Goal: Task Accomplishment & Management: Complete application form

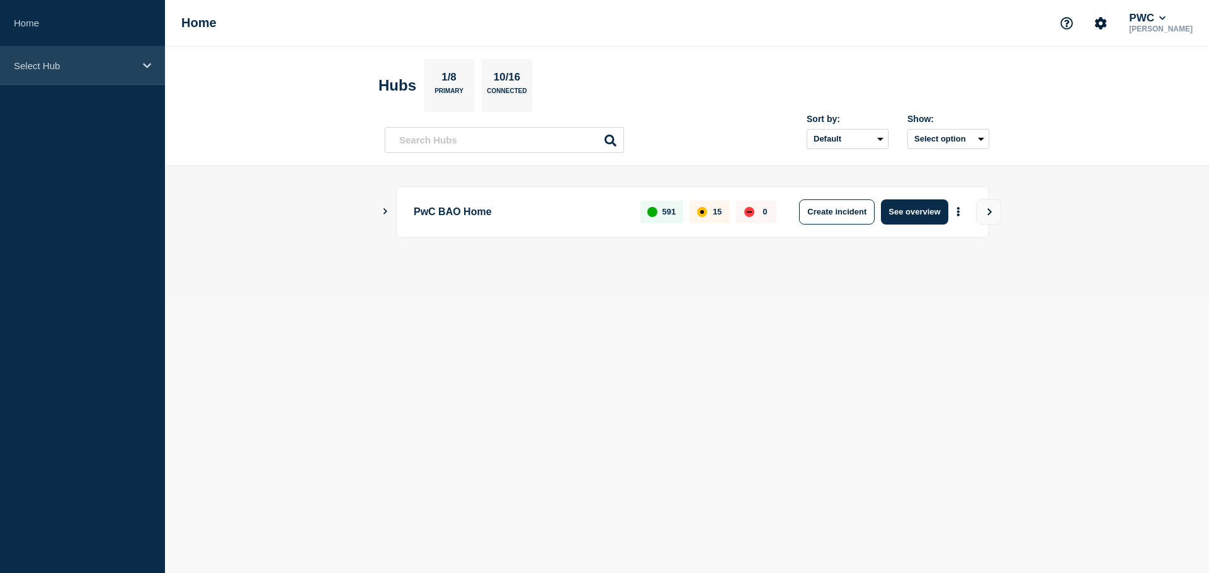
click at [147, 72] on div "Select Hub" at bounding box center [82, 66] width 165 height 38
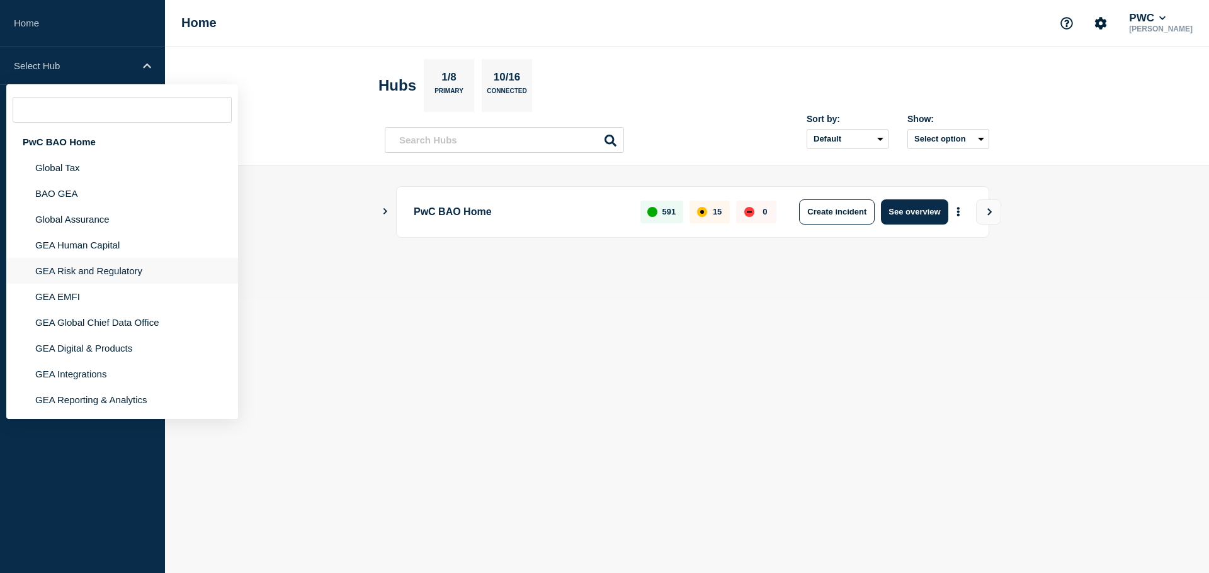
click at [134, 278] on li "GEA Risk and Regulatory" at bounding box center [122, 271] width 232 height 26
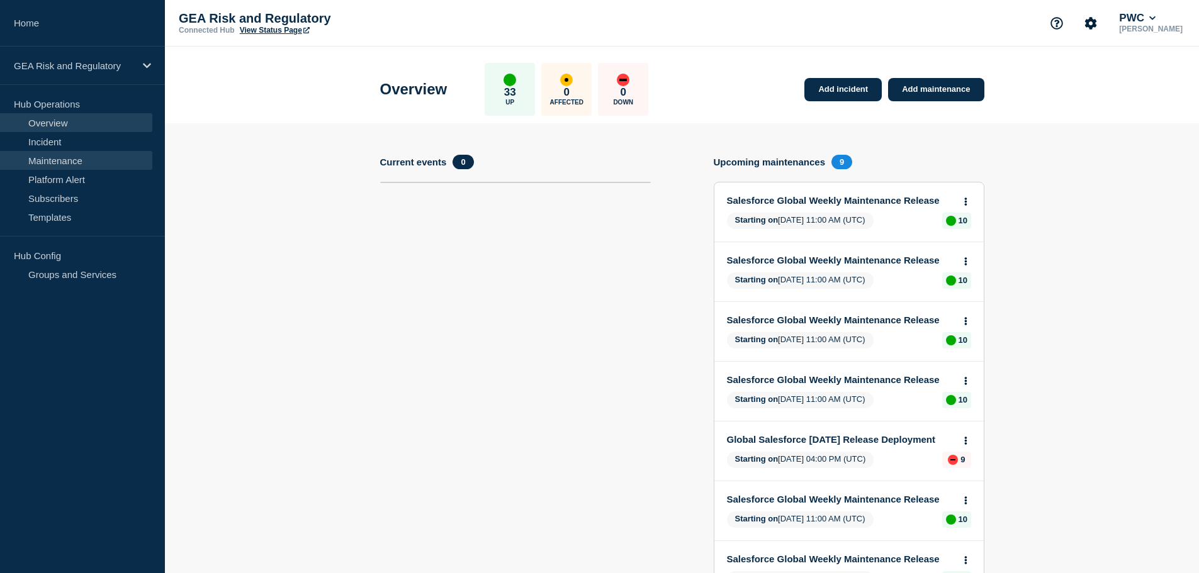
click at [52, 158] on link "Maintenance" at bounding box center [76, 160] width 152 height 19
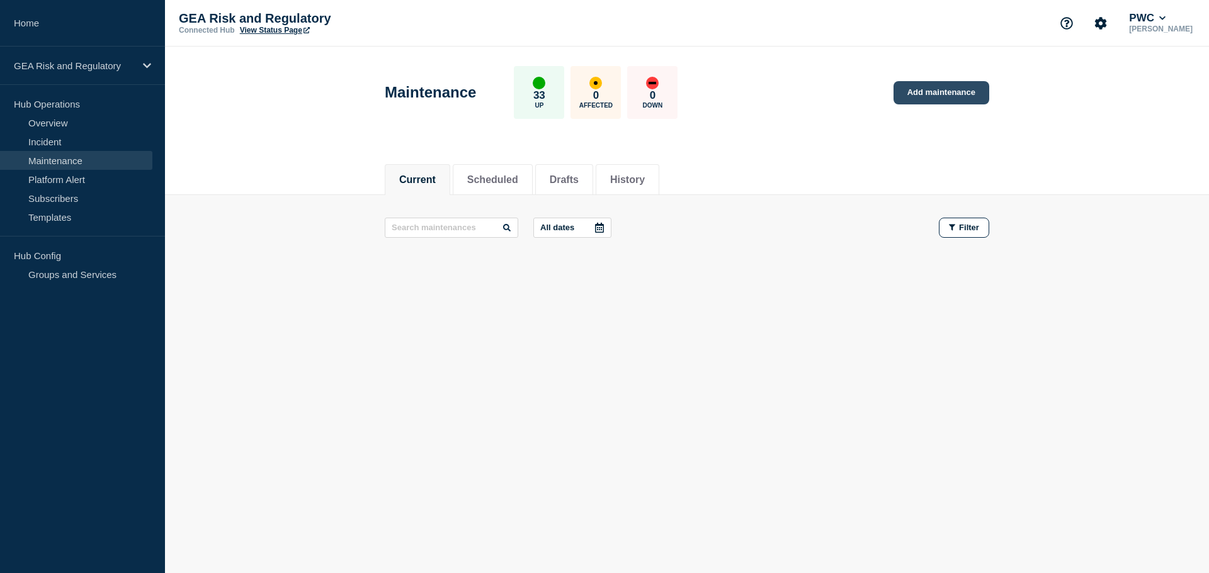
click at [961, 93] on link "Add maintenance" at bounding box center [941, 92] width 96 height 23
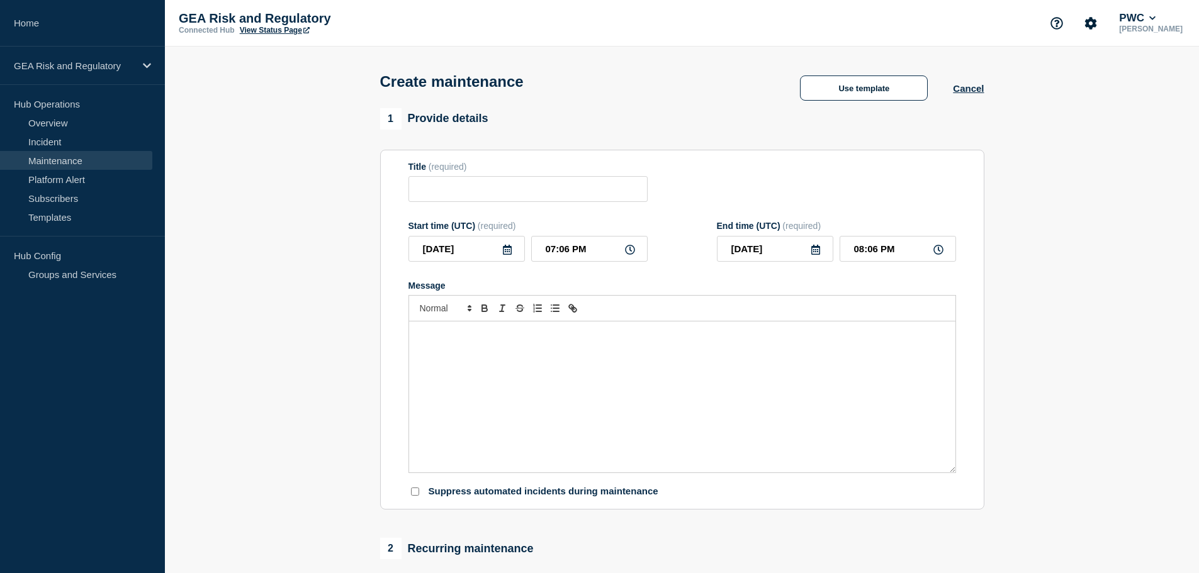
click at [489, 356] on div "Message" at bounding box center [682, 397] width 546 height 151
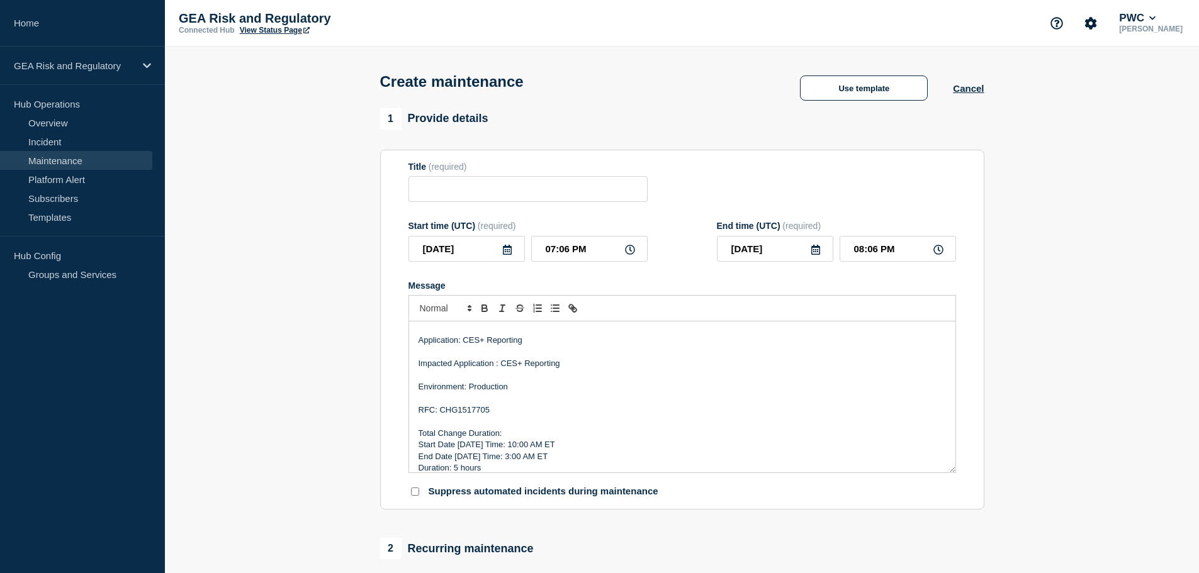
click at [476, 412] on p "RFC: CHG1517705" at bounding box center [683, 410] width 528 height 11
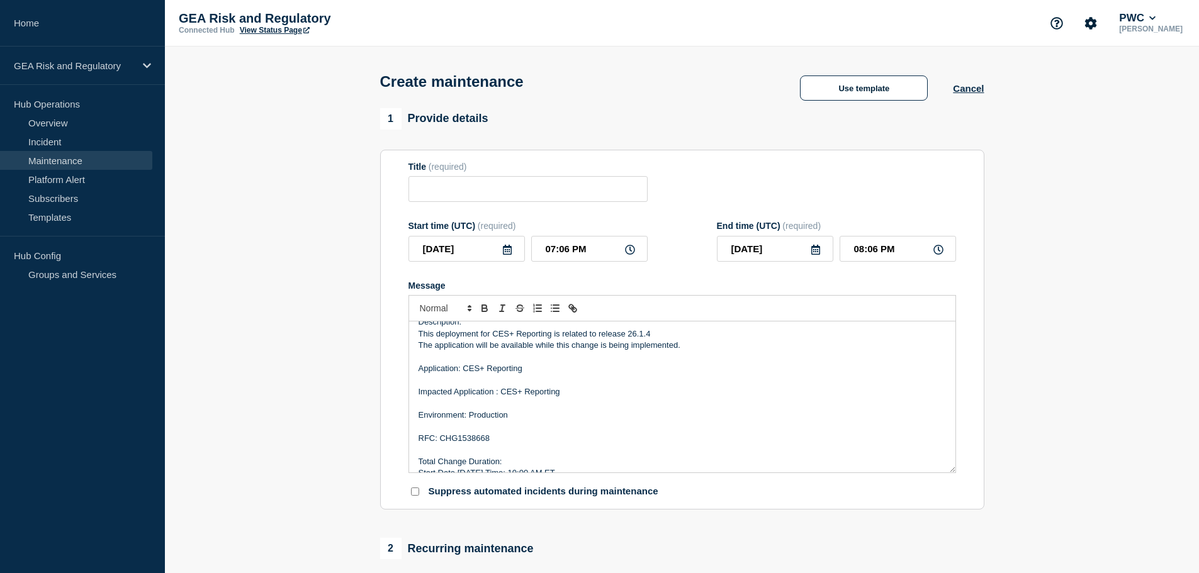
scroll to position [0, 0]
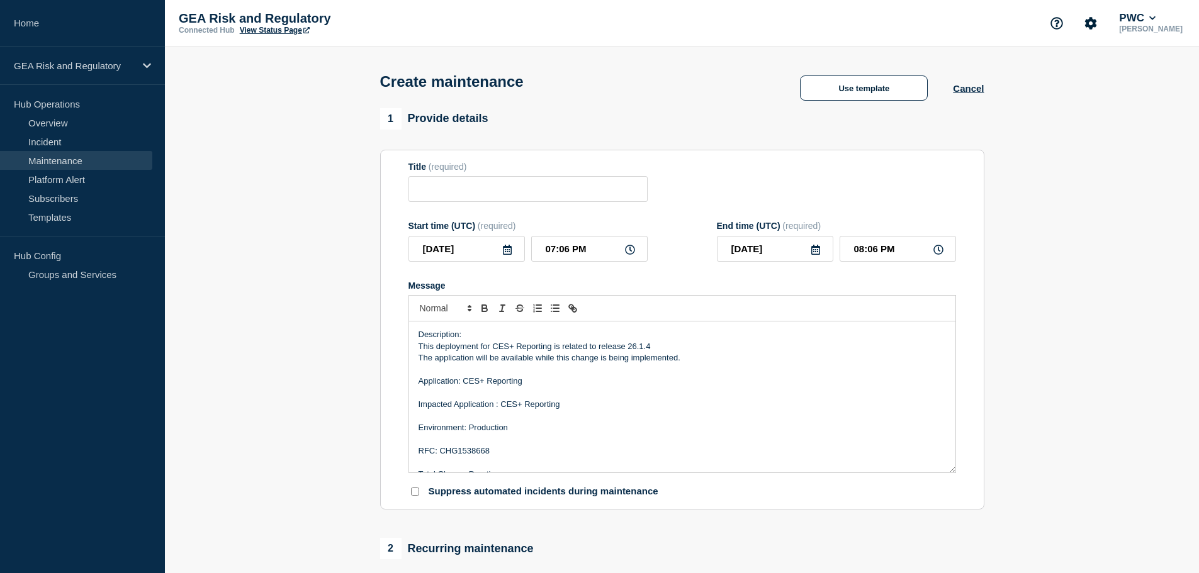
click at [650, 347] on p "This deployment for CES+ Reporting is related to release 26.1.4" at bounding box center [683, 346] width 528 height 11
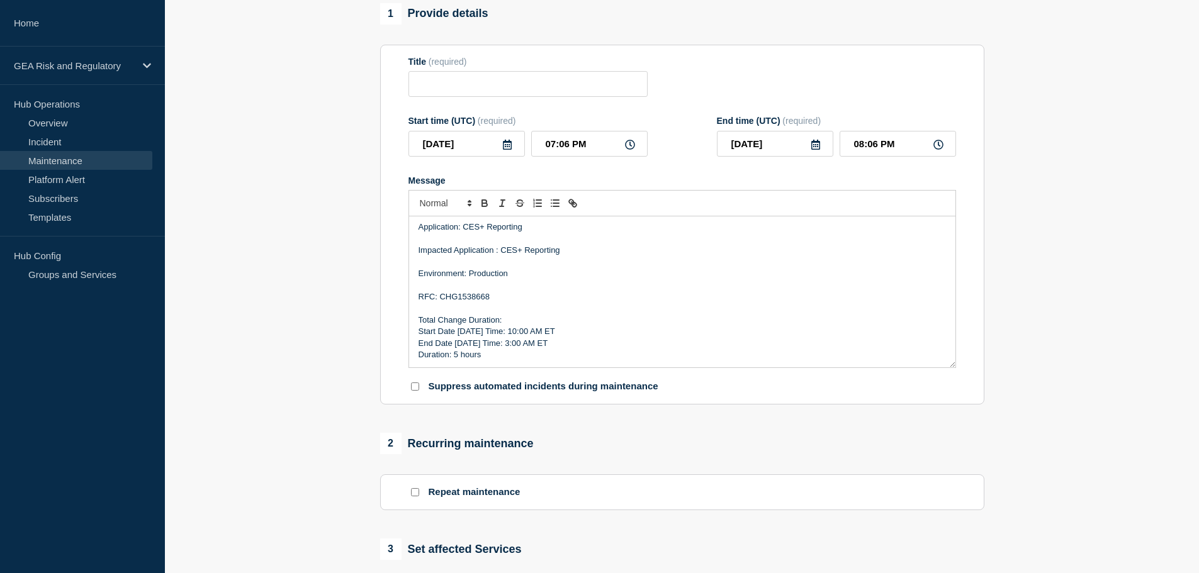
scroll to position [50, 0]
drag, startPoint x: 472, startPoint y: 332, endPoint x: 459, endPoint y: 333, distance: 13.3
click at [459, 333] on p "Start Date [DATE] Time: 10:00 AM ET" at bounding box center [683, 330] width 528 height 11
click at [533, 330] on p "Start Date [DATE] Time: 10:00 AM ET" at bounding box center [683, 330] width 528 height 11
click at [510, 342] on p "End Date [DATE] Time: 3:00 AM ET" at bounding box center [683, 342] width 528 height 11
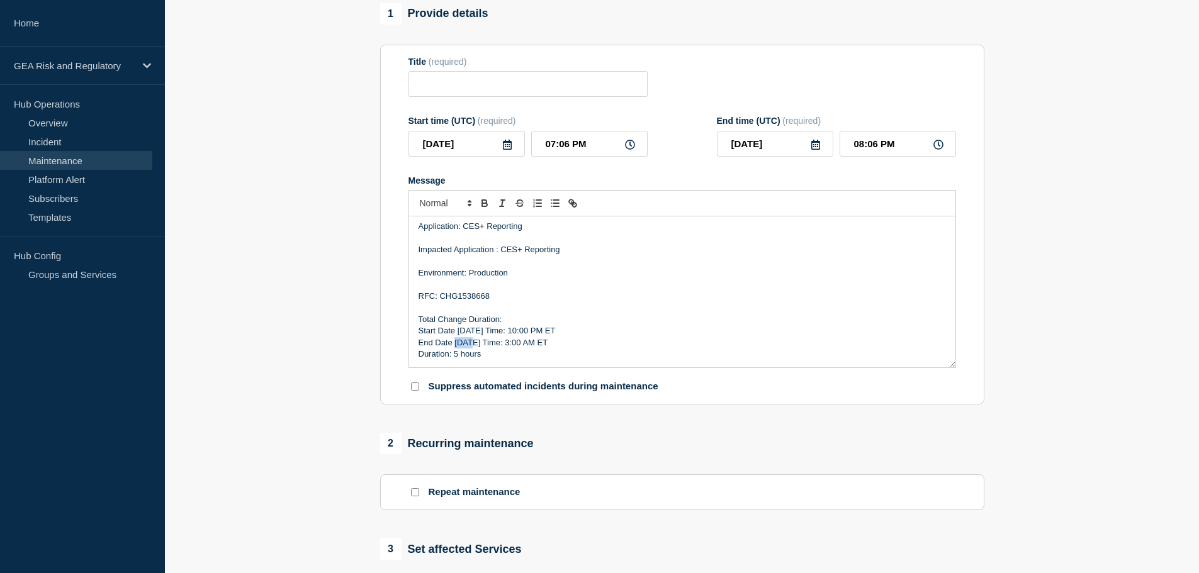
drag, startPoint x: 469, startPoint y: 344, endPoint x: 456, endPoint y: 344, distance: 12.6
click at [456, 344] on p "End Date [DATE] Time: 3:00 AM ET" at bounding box center [683, 342] width 528 height 11
click at [533, 357] on p "Duration: 5 hours" at bounding box center [683, 354] width 528 height 11
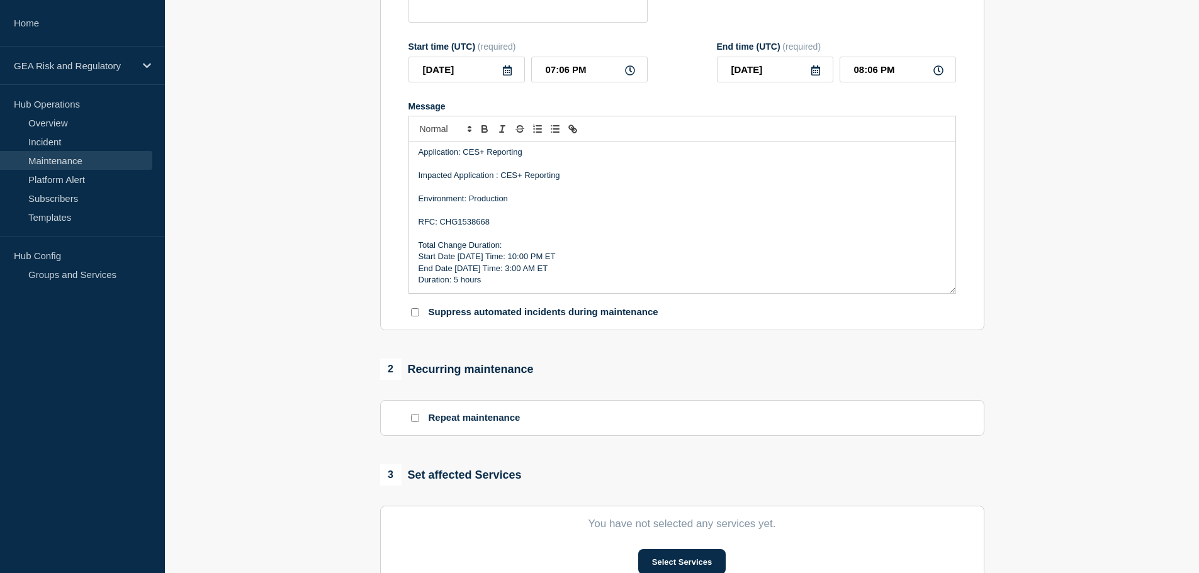
scroll to position [210, 0]
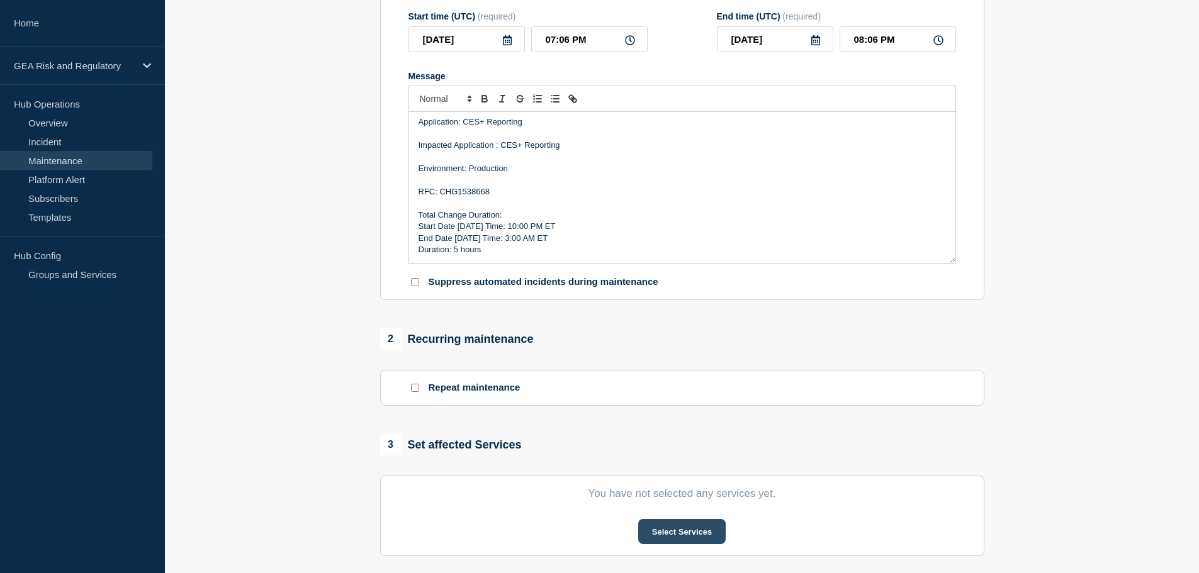
click at [682, 531] on button "Select Services" at bounding box center [681, 531] width 87 height 25
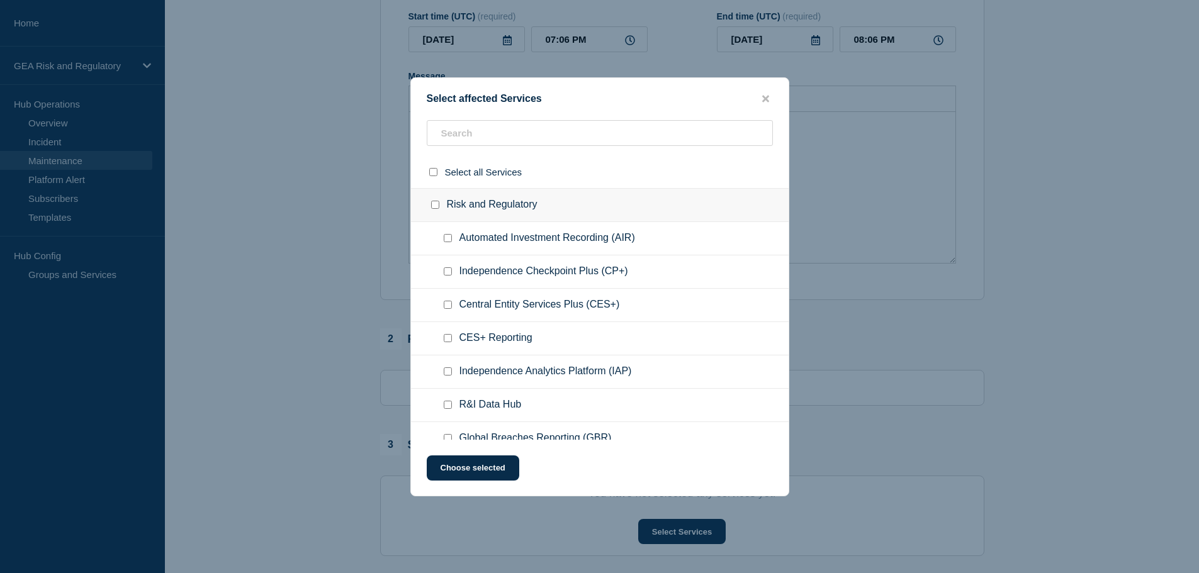
click at [446, 336] on input "CES+ Reporting checkbox" at bounding box center [448, 338] width 8 height 8
checkbox input "true"
click at [465, 476] on button "Choose selected" at bounding box center [473, 468] width 93 height 25
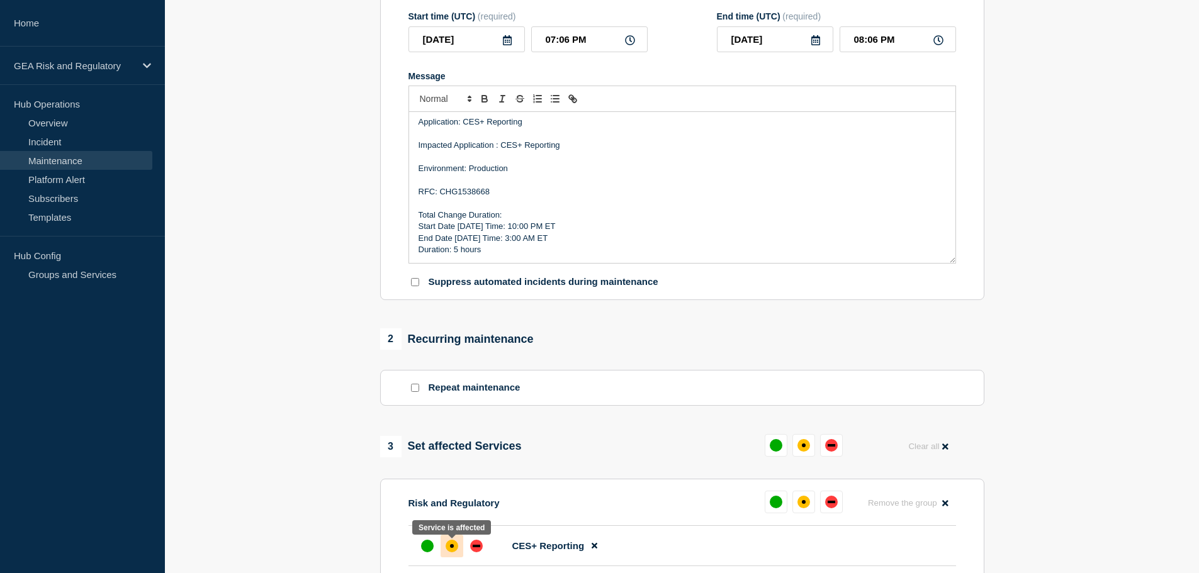
click at [451, 552] on div "affected" at bounding box center [452, 546] width 13 height 13
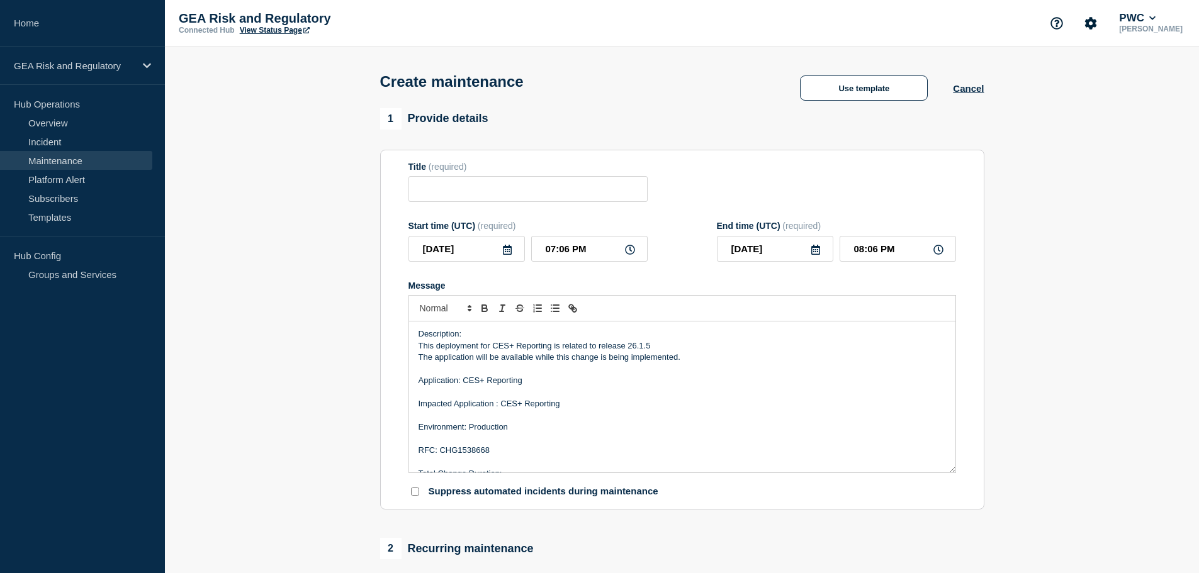
scroll to position [0, 0]
click at [698, 360] on p "The application will be available while this change is being implemented." at bounding box center [683, 358] width 528 height 11
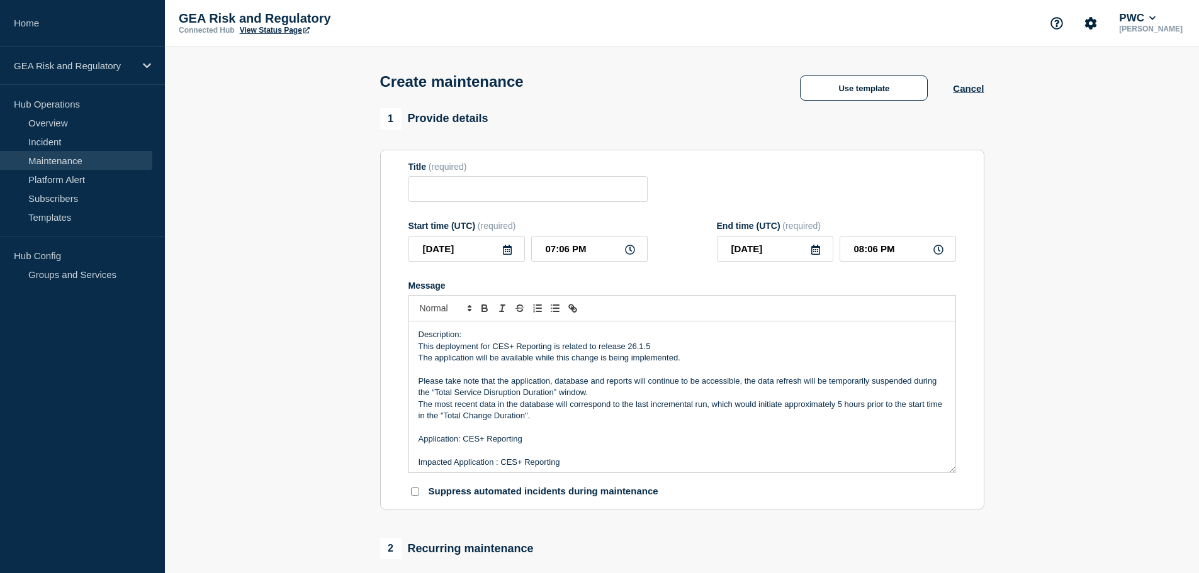
click at [504, 251] on icon at bounding box center [507, 250] width 10 height 10
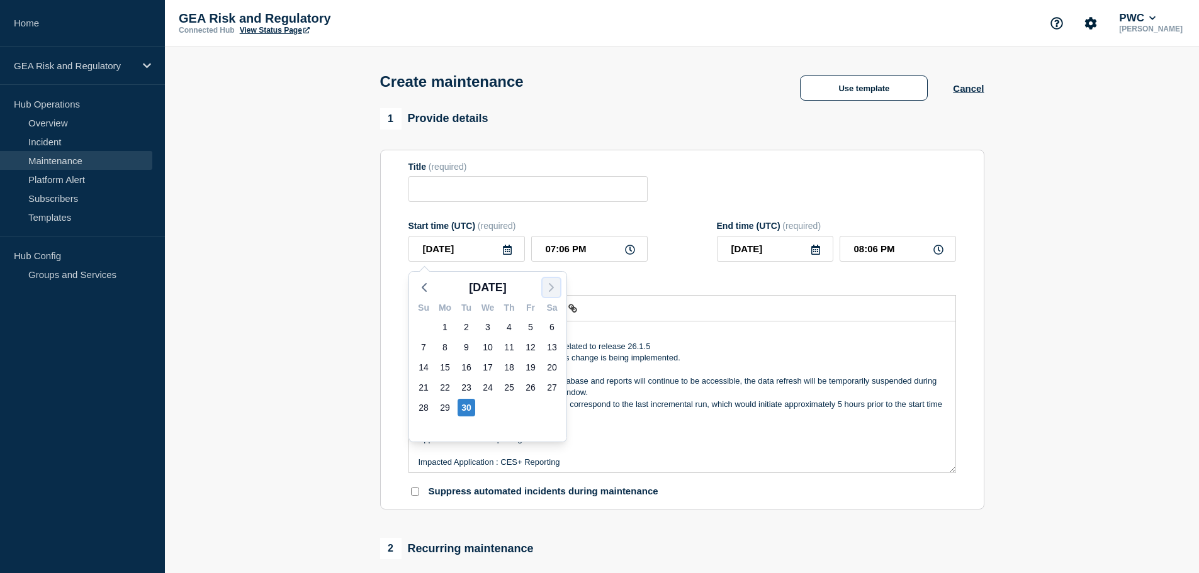
click at [553, 291] on icon "button" at bounding box center [551, 287] width 15 height 15
click at [550, 324] on div "4" at bounding box center [552, 328] width 18 height 18
type input "[DATE]"
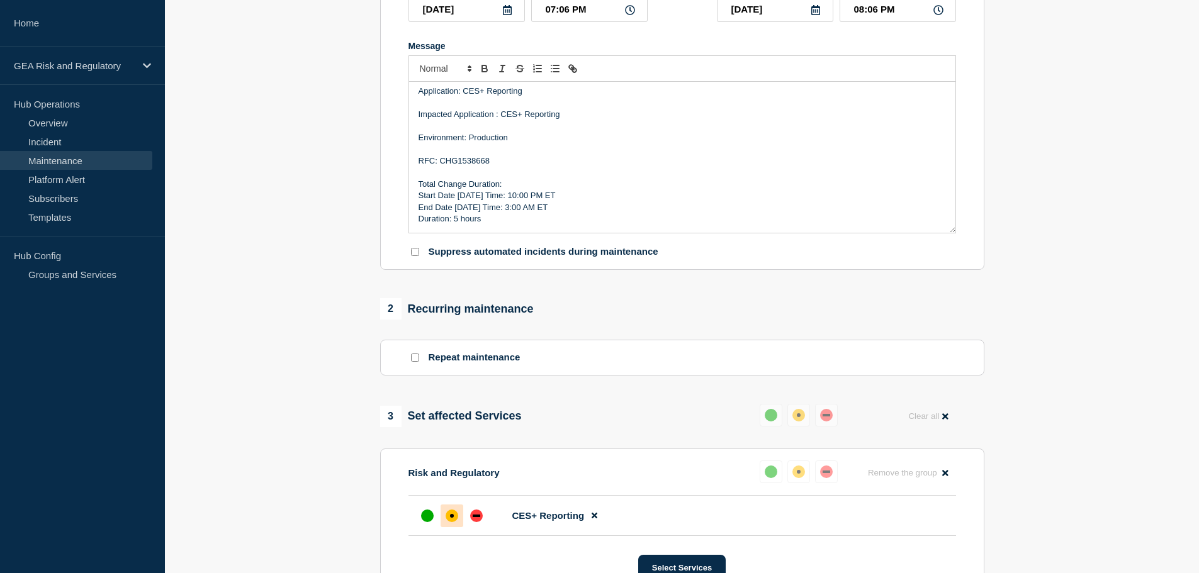
scroll to position [66, 0]
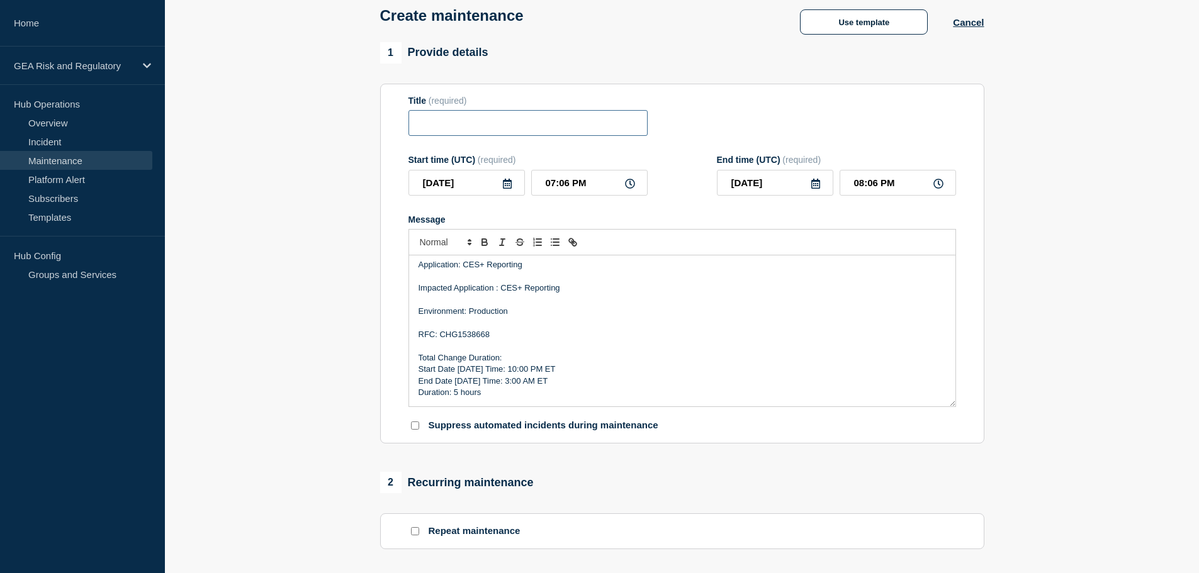
click at [444, 118] on input "Title" at bounding box center [528, 123] width 239 height 26
paste input "CES+ Reporting - Production - Release 26.1.4 Deployment"
click at [575, 123] on input "CES+ Reporting - Production - Release 26.1.4 Deployment" at bounding box center [528, 123] width 239 height 26
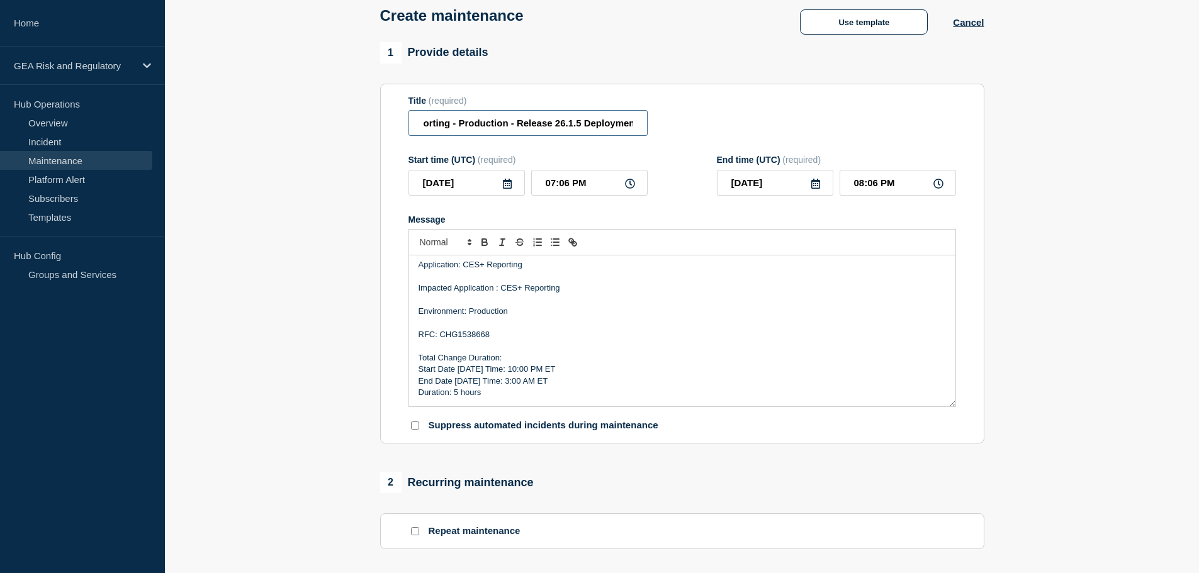
type input "CES+ Reporting - Production - Release 26.1.5 Deployment"
click at [541, 189] on input "07:06 PM" at bounding box center [589, 183] width 116 height 26
type input "02:06 PM"
type input "03:06 PM"
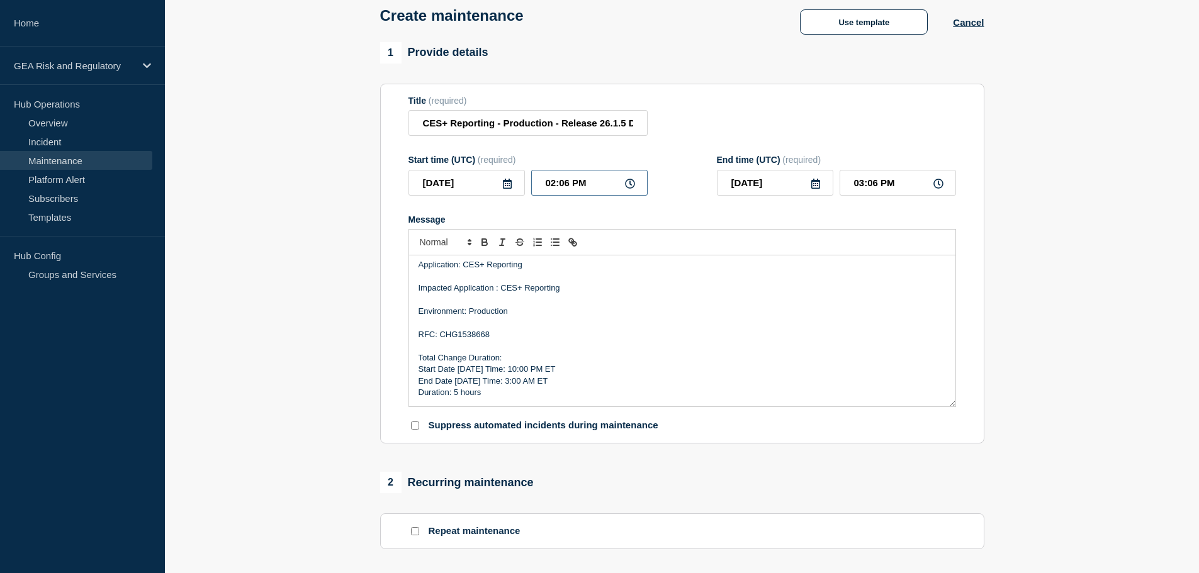
type input "02:00 PM"
type input "03:00 PM"
type input "02:00 AM"
click at [831, 189] on input "[DATE]" at bounding box center [775, 183] width 116 height 26
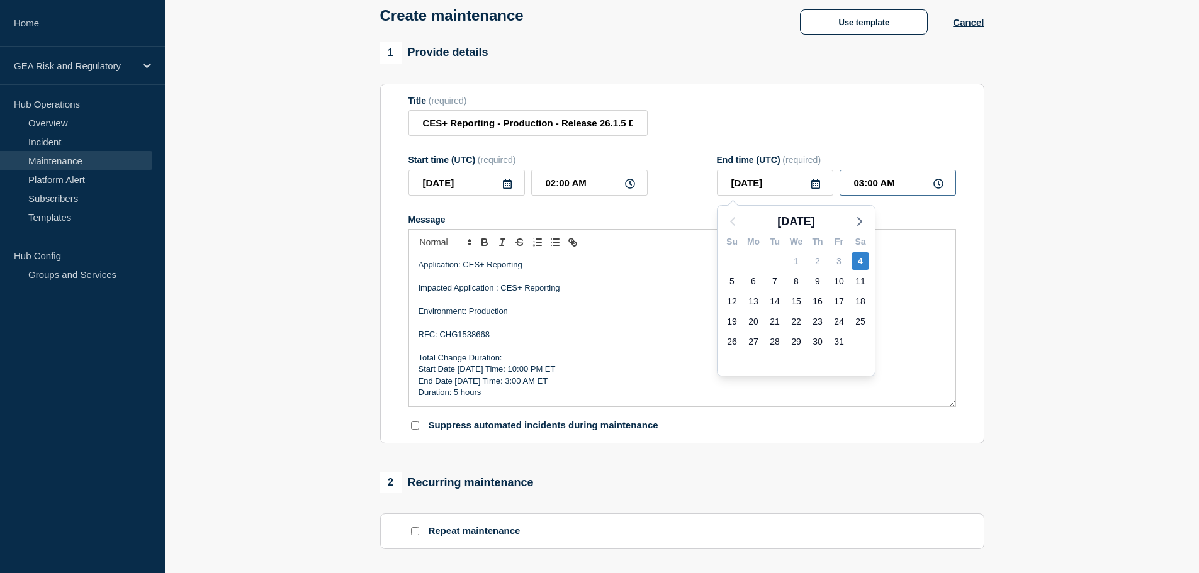
click at [849, 189] on input "03:00 AM" at bounding box center [898, 183] width 116 height 26
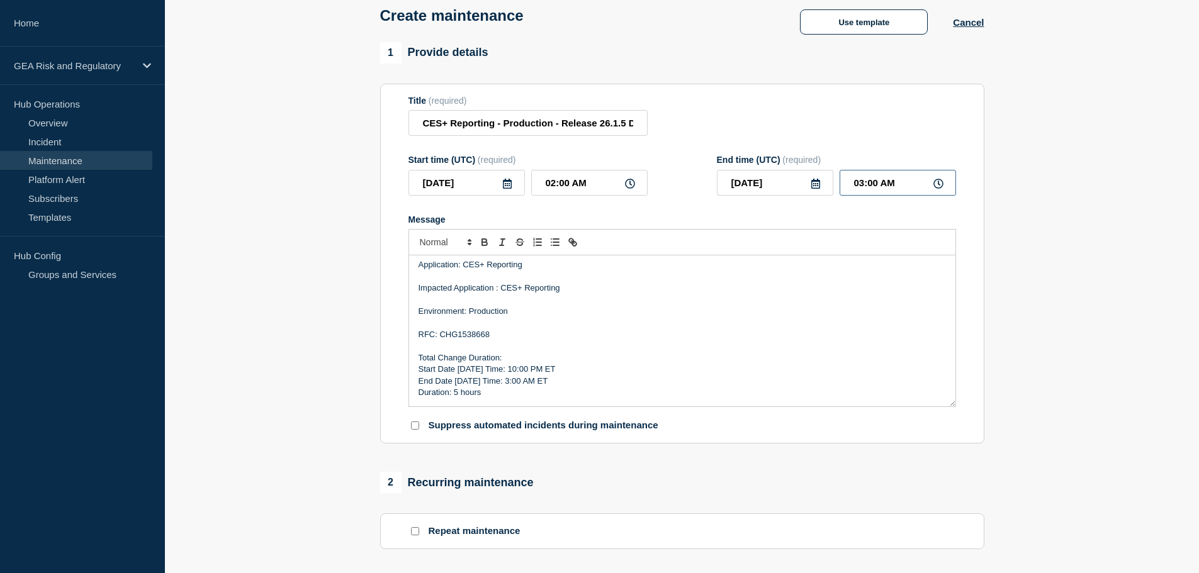
type input "07:00 AM"
click at [576, 383] on p "End Date [DATE] Time: 3:00 AM ET" at bounding box center [683, 381] width 528 height 11
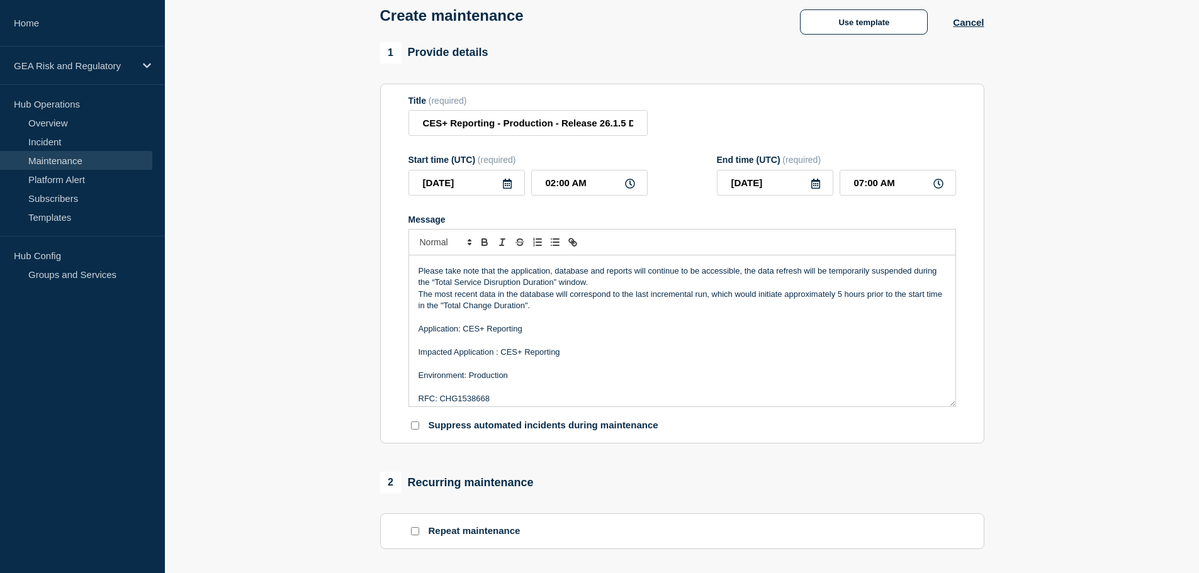
scroll to position [3, 0]
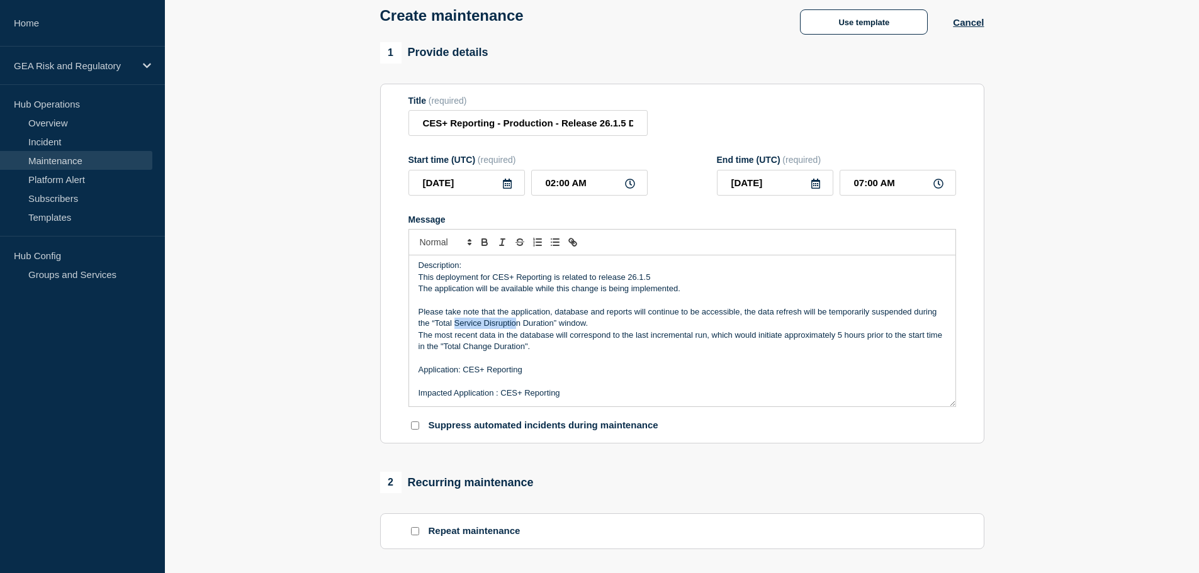
drag, startPoint x: 543, startPoint y: 326, endPoint x: 480, endPoint y: 325, distance: 63.6
click at [480, 325] on p "Please take note that the application, database and reports will continue to be…" at bounding box center [683, 318] width 528 height 23
drag, startPoint x: 571, startPoint y: 325, endPoint x: 420, endPoint y: 331, distance: 151.2
click at [420, 330] on p "Please take note that the application, database and reports will continue to be…" at bounding box center [683, 318] width 528 height 23
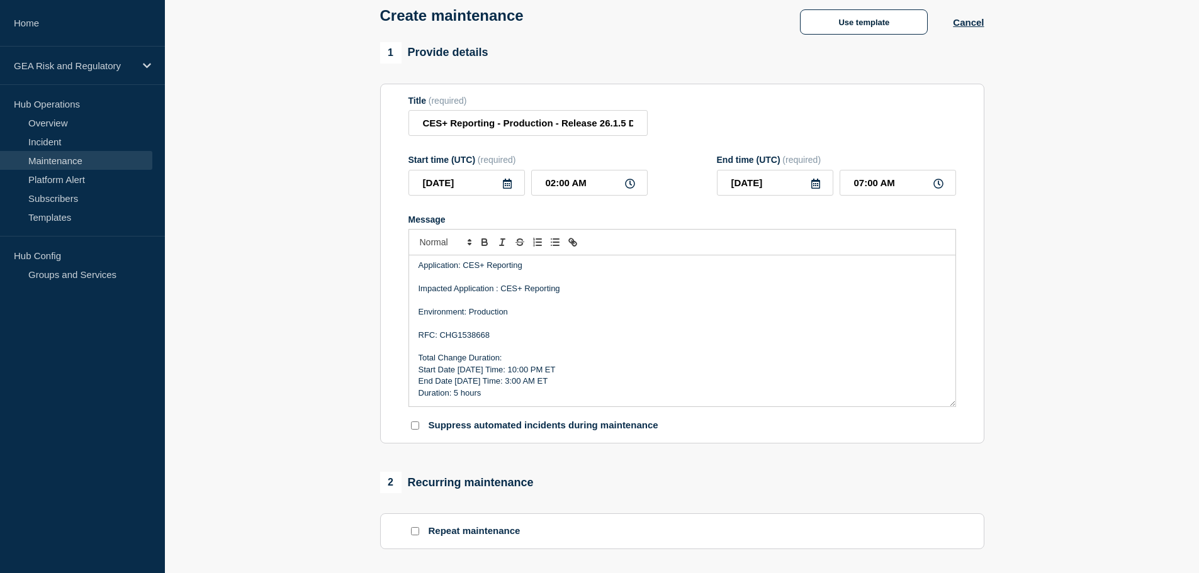
scroll to position [171, 0]
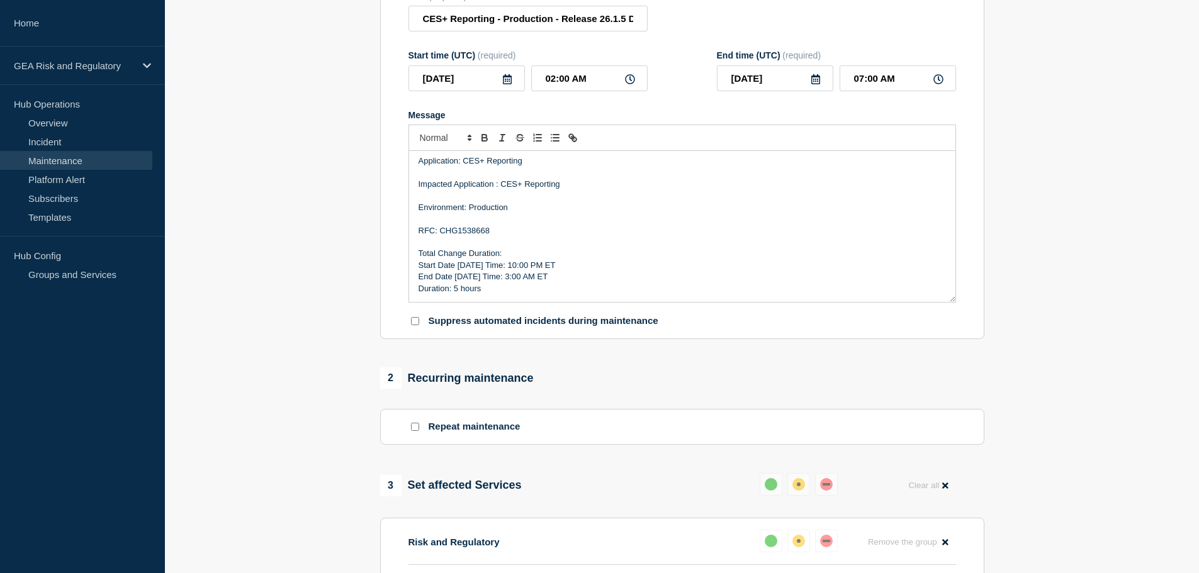
click at [516, 292] on p "Duration: 5 hours" at bounding box center [683, 288] width 528 height 11
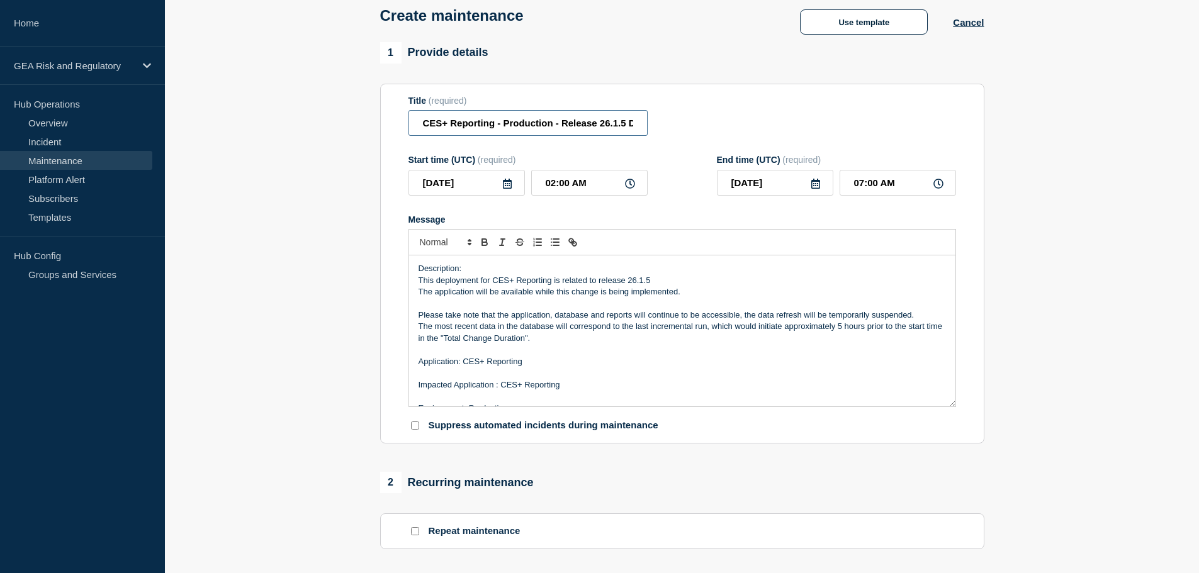
scroll to position [0, 50]
drag, startPoint x: 542, startPoint y: 121, endPoint x: 696, endPoint y: 120, distance: 153.6
click at [696, 120] on div "Title (required) CES+ Reporting - Production - Release 26.1.5 Deployment" at bounding box center [683, 116] width 548 height 41
click at [762, 356] on p "Message" at bounding box center [683, 349] width 528 height 11
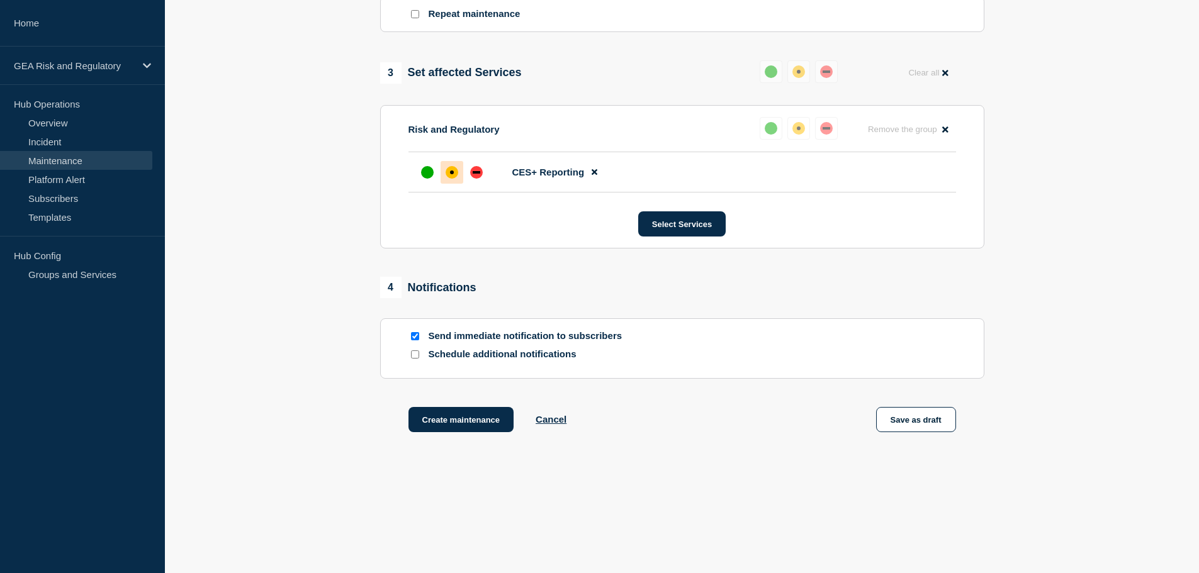
scroll to position [590, 0]
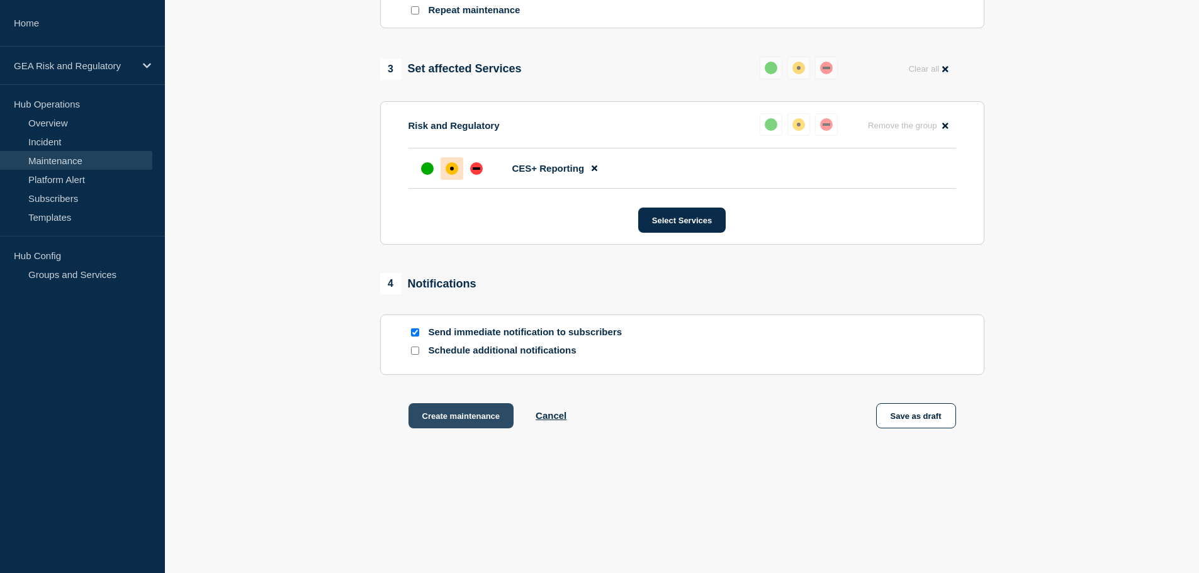
click at [473, 416] on button "Create maintenance" at bounding box center [462, 416] width 106 height 25
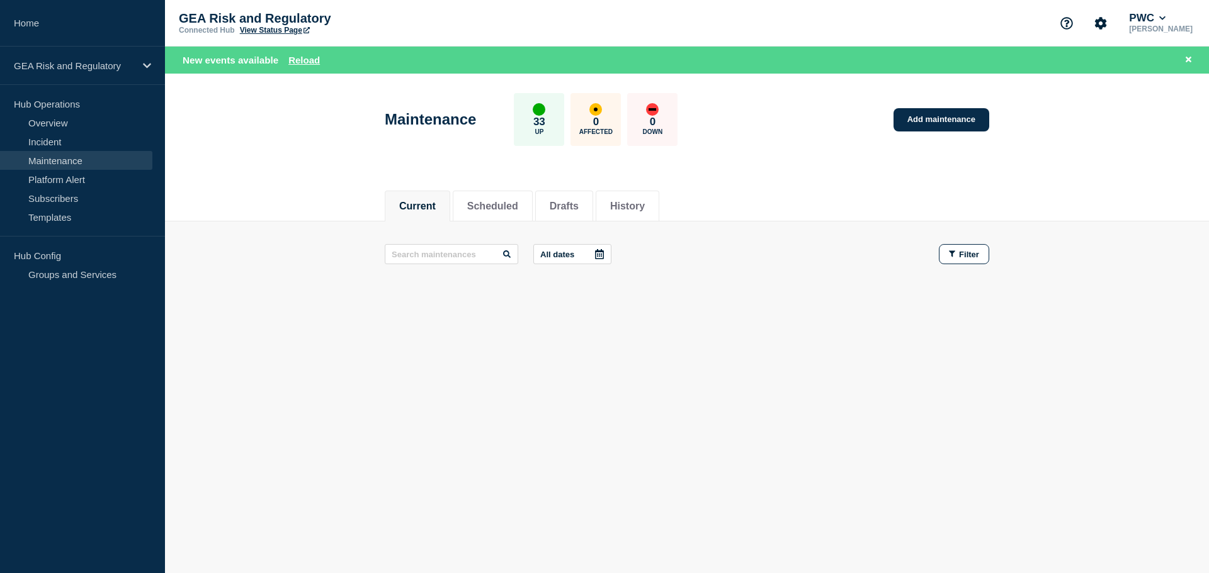
click at [220, 268] on main "All dates Filter" at bounding box center [687, 254] width 1044 height 65
click at [950, 118] on link "Add maintenance" at bounding box center [941, 119] width 96 height 23
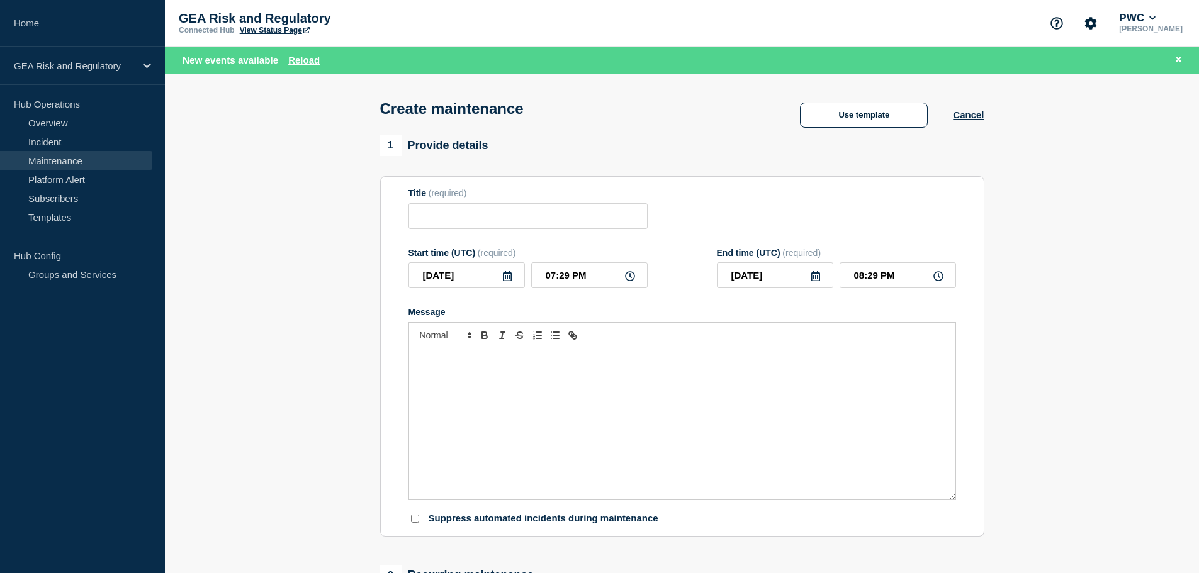
click at [475, 398] on div "Message" at bounding box center [682, 424] width 546 height 151
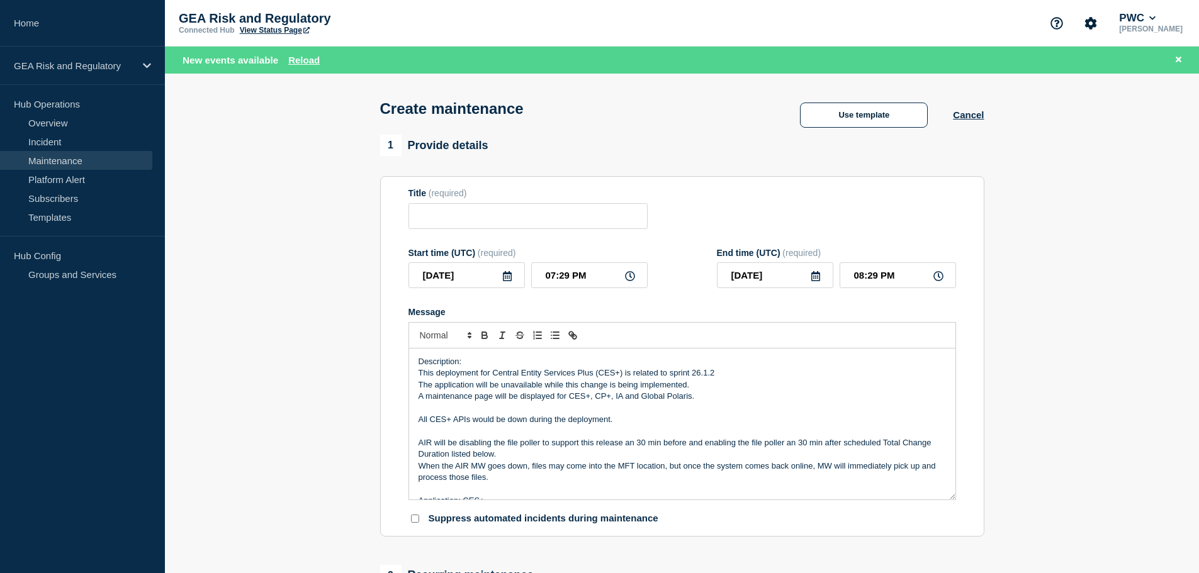
scroll to position [192, 0]
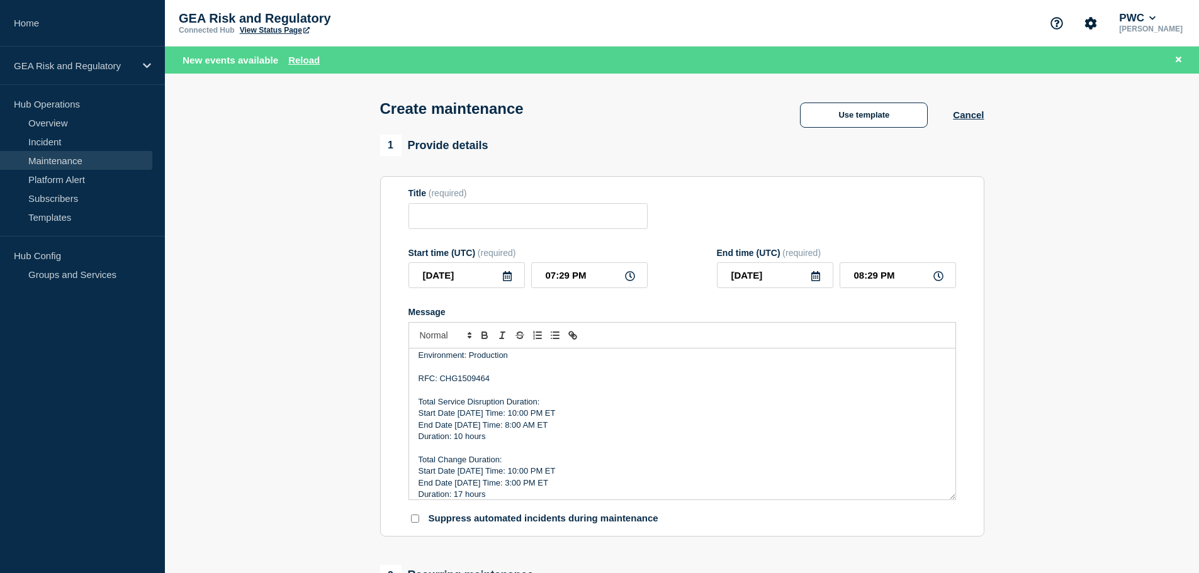
click at [473, 384] on p "RFC: CHG1509464" at bounding box center [683, 378] width 528 height 11
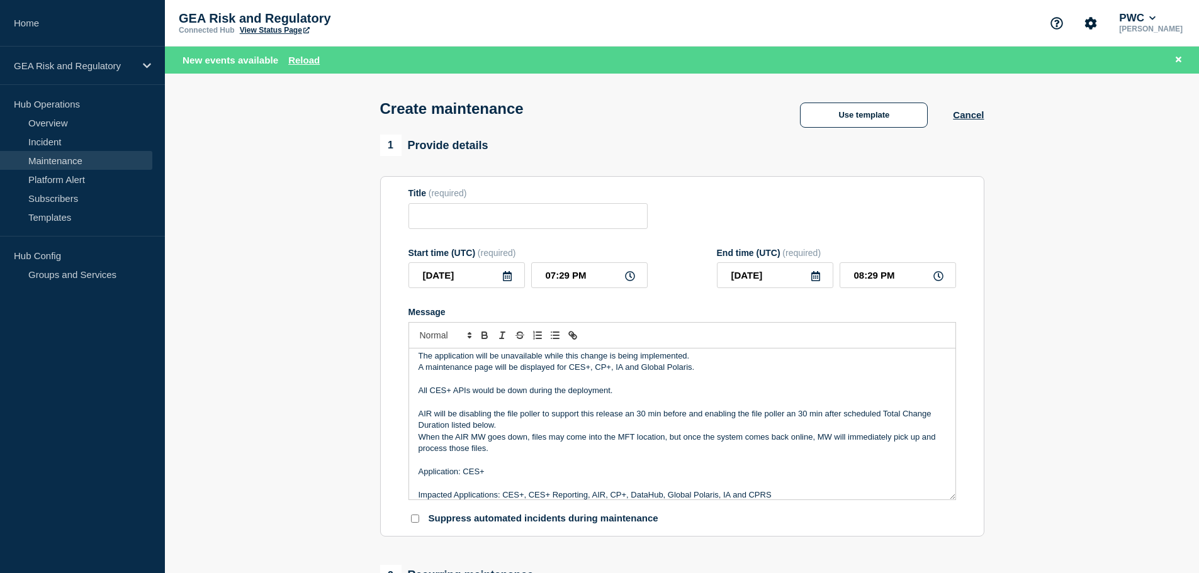
scroll to position [0, 0]
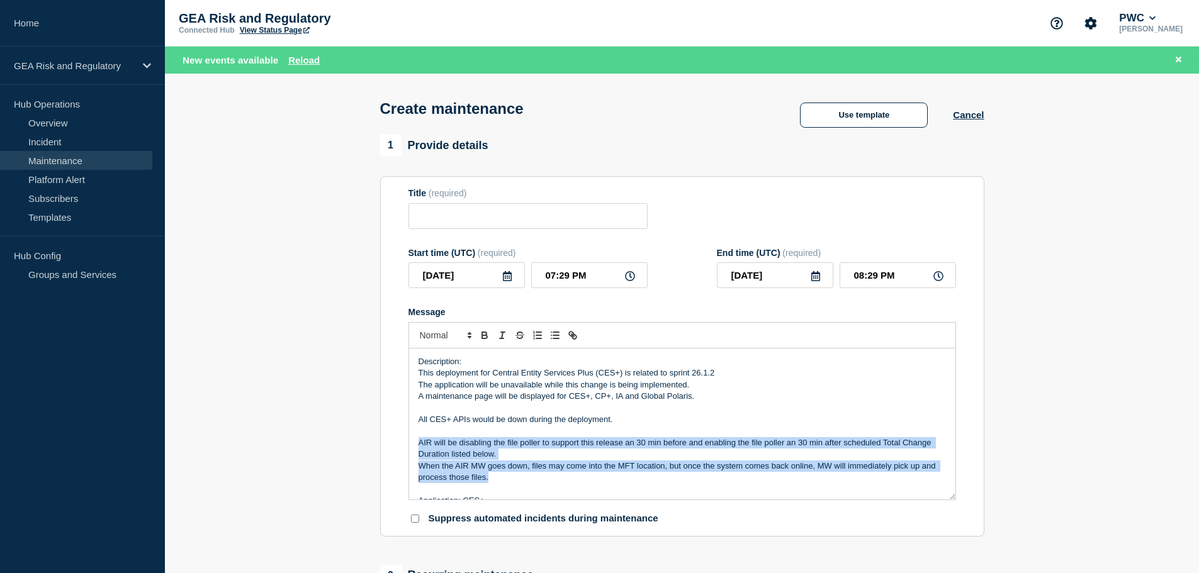
drag, startPoint x: 497, startPoint y: 478, endPoint x: 410, endPoint y: 448, distance: 92.2
click at [410, 448] on div "Description: This deployment for Central Entity Services Plus (CES+) is related…" at bounding box center [682, 424] width 546 height 151
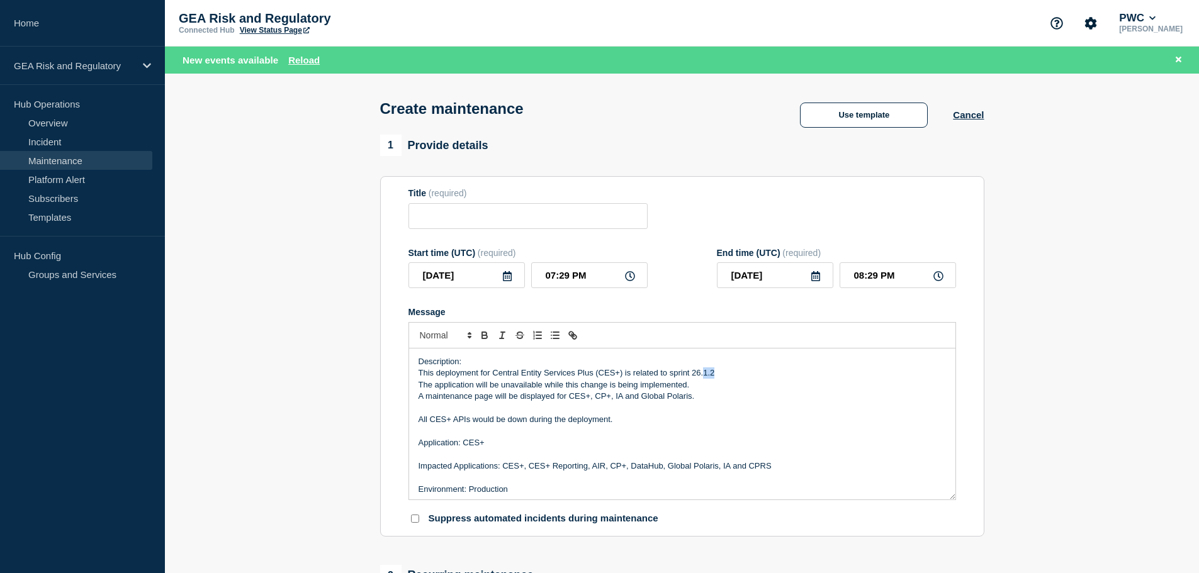
drag, startPoint x: 713, startPoint y: 375, endPoint x: 704, endPoint y: 375, distance: 8.8
click at [704, 375] on p "This deployment for Central Entity Services Plus (CES+) is related to sprint 26…" at bounding box center [683, 373] width 528 height 11
click at [590, 397] on p "A maintenance page will be displayed for CES+, CP+, IA and Global Polaris." at bounding box center [683, 396] width 528 height 11
click at [624, 424] on p "All CES+ APIs would be down during the deployment." at bounding box center [683, 419] width 528 height 11
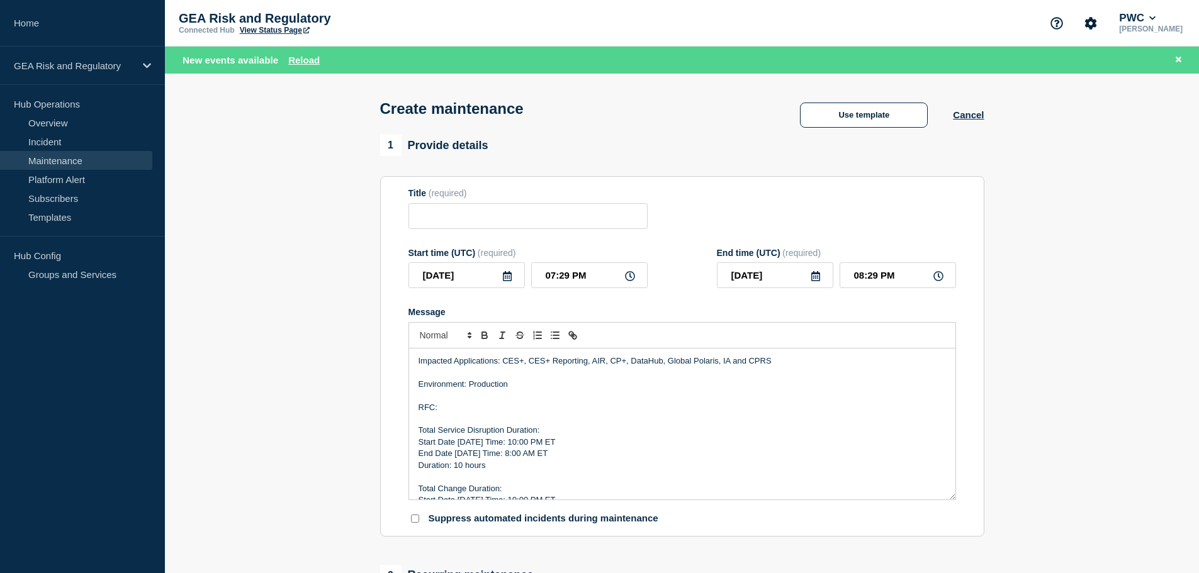
click at [641, 367] on p "Impacted Applications: CES+, CES+ Reporting, AIR, CP+, DataHub, Global Polaris,…" at bounding box center [683, 361] width 528 height 11
click at [726, 363] on p "Impacted Applications: CES+, CES+ Reporting, AIR, CP+, Global Polaris, IA and C…" at bounding box center [683, 361] width 528 height 11
click at [492, 413] on p "RFC:" at bounding box center [683, 407] width 528 height 11
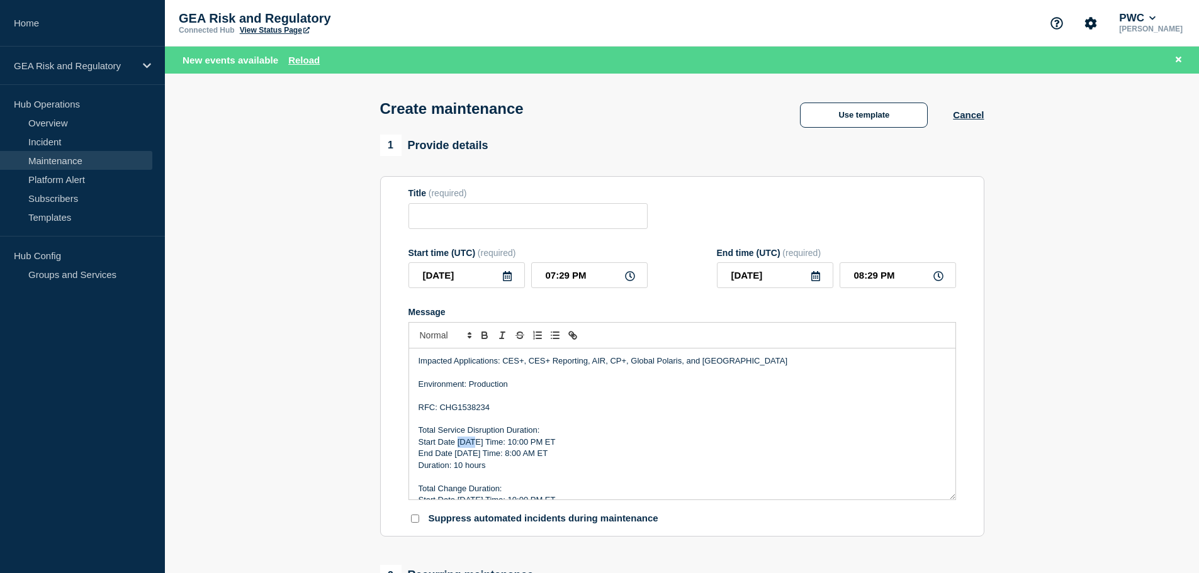
drag, startPoint x: 471, startPoint y: 444, endPoint x: 460, endPoint y: 446, distance: 12.0
click at [460, 446] on p "Start Date [DATE] Time: 10:00 PM ET" at bounding box center [683, 442] width 528 height 11
drag, startPoint x: 468, startPoint y: 456, endPoint x: 456, endPoint y: 458, distance: 12.7
click at [456, 458] on p "End Date [DATE] Time: 8:00 AM ET" at bounding box center [683, 453] width 528 height 11
click at [510, 454] on p "End Date [DATE] Time: 8:00 AM ET" at bounding box center [683, 453] width 528 height 11
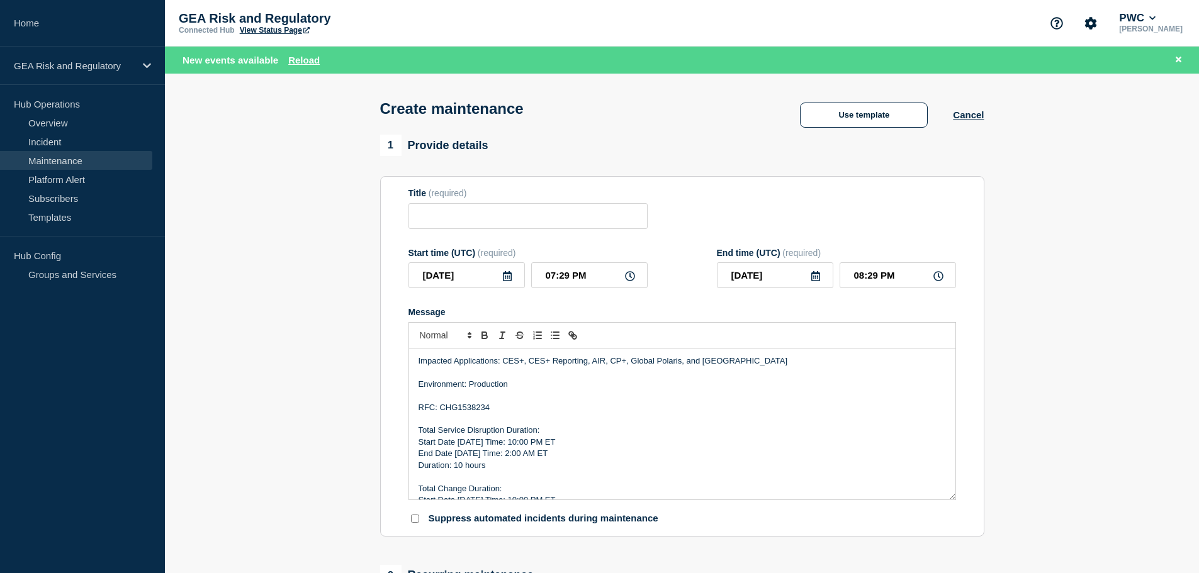
click at [461, 470] on p "Duration: 10 hours" at bounding box center [683, 465] width 528 height 11
drag, startPoint x: 555, startPoint y: 452, endPoint x: 417, endPoint y: 444, distance: 138.1
click at [417, 444] on div "Description: This deployment for Central Entity Services Plus (CES+) is related…" at bounding box center [682, 424] width 546 height 151
copy div "Start Date [DATE] Time: 10:00 PM ET End Date [DATE] Time: 2:00 AM ET"
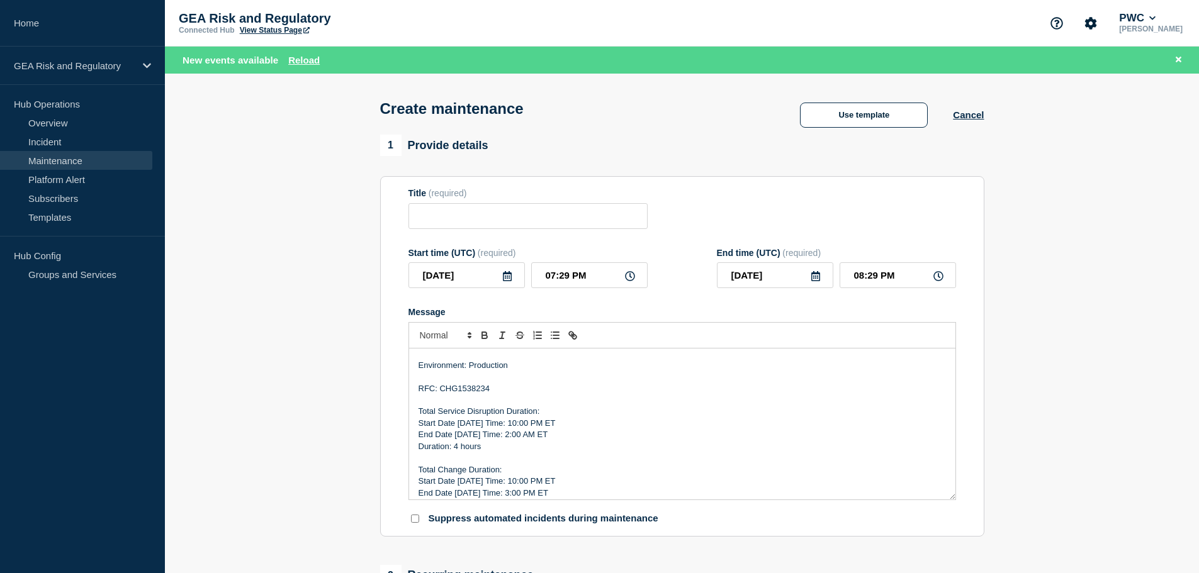
scroll to position [143, 0]
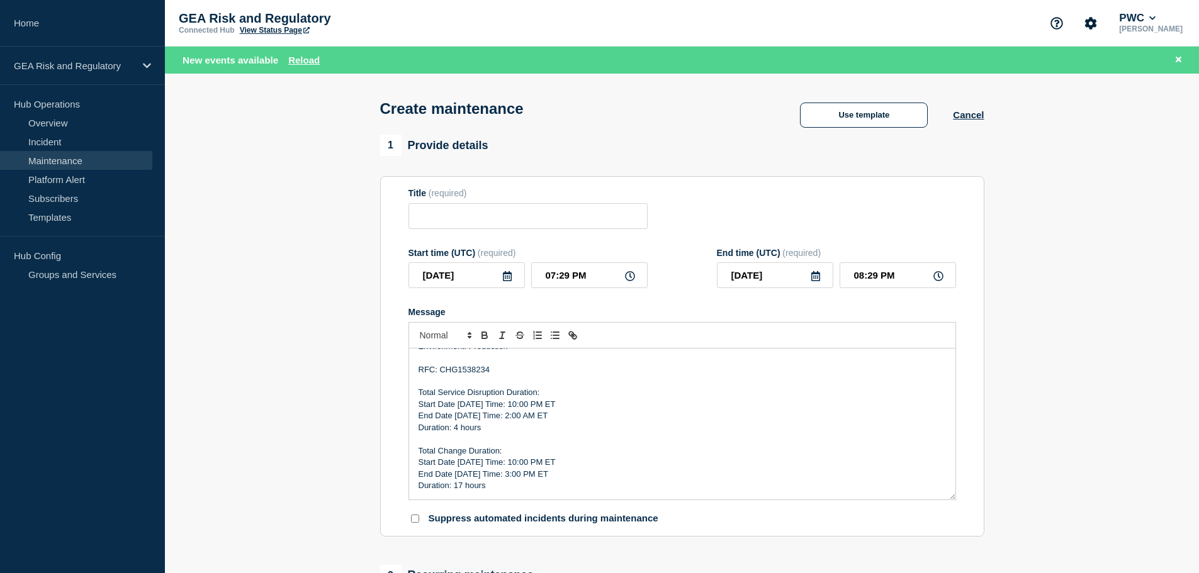
drag, startPoint x: 552, startPoint y: 477, endPoint x: 402, endPoint y: 470, distance: 150.6
click at [402, 470] on section "Title (required) Start time (UTC) (required) [DATE] 07:29 PM End time (UTC) (re…" at bounding box center [682, 356] width 604 height 361
click at [505, 474] on p "End Date [DATE] Time: 2:00 AM ET" at bounding box center [683, 474] width 528 height 11
click at [460, 490] on p "Duration: 17 hours" at bounding box center [683, 485] width 528 height 11
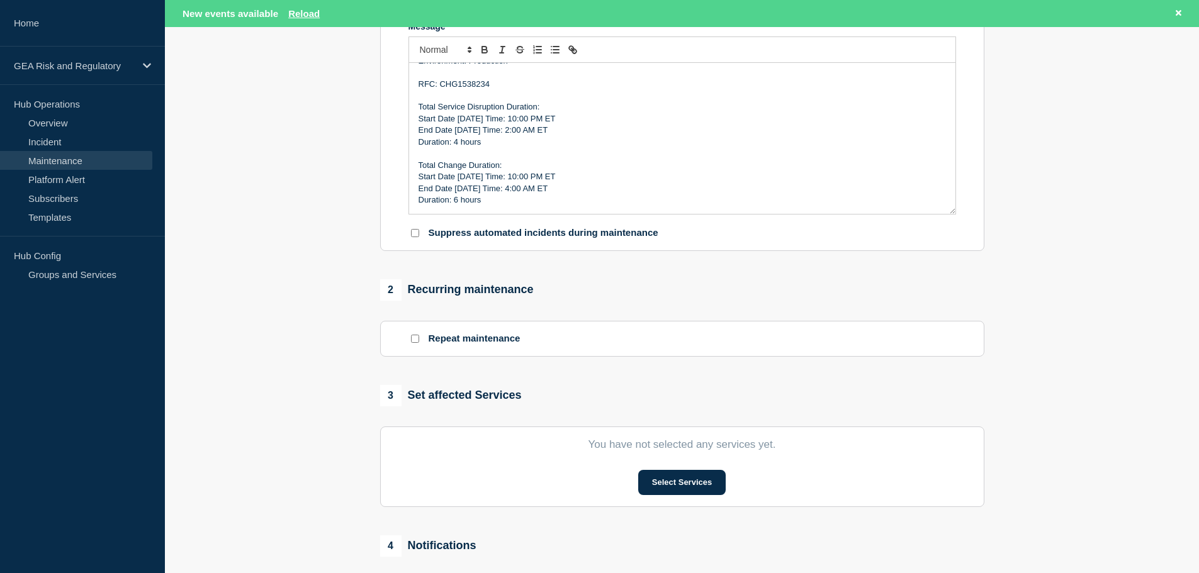
scroll to position [315, 0]
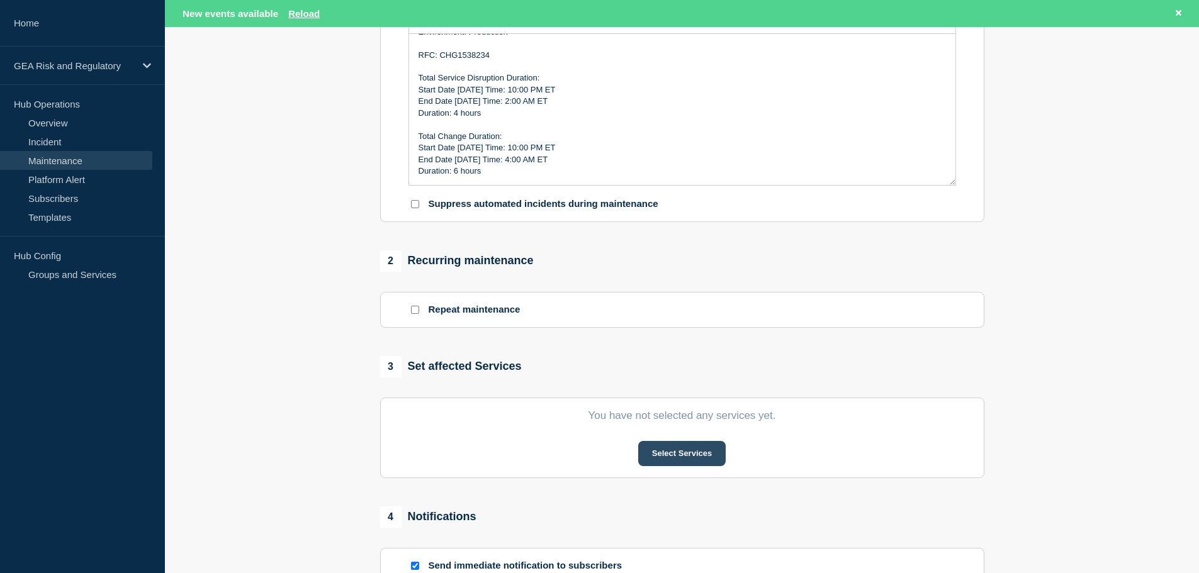
click at [697, 458] on button "Select Services" at bounding box center [681, 453] width 87 height 25
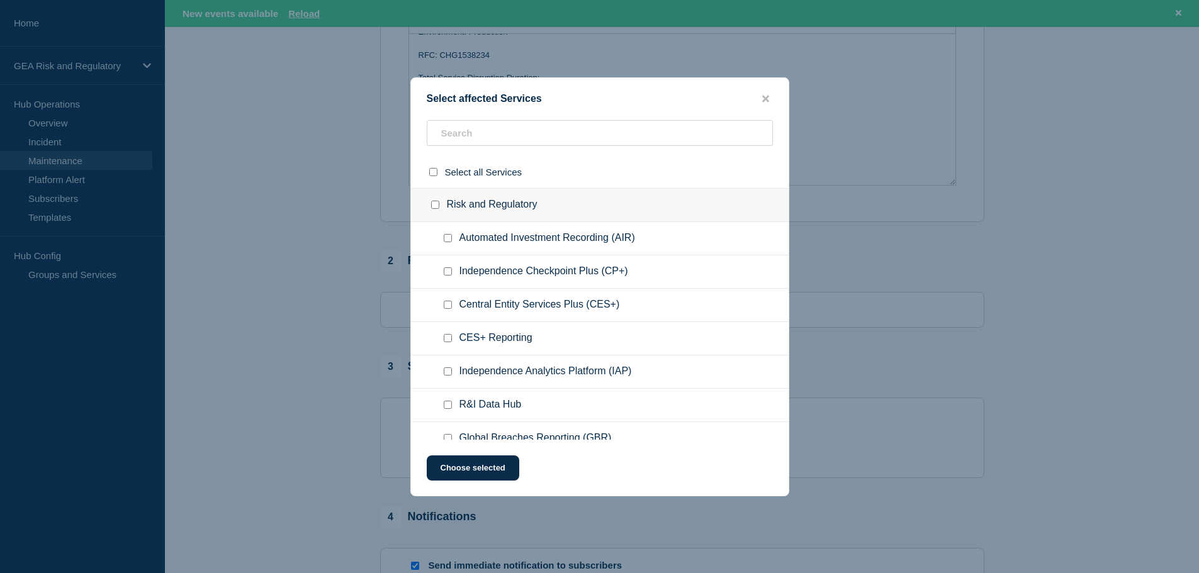
click at [449, 306] on input "Central Entity Services Plus (CES+) checkbox" at bounding box center [448, 305] width 8 height 8
checkbox input "true"
click at [451, 269] on input "Independence Checkpoint Plus (CP+) checkbox" at bounding box center [448, 272] width 8 height 8
checkbox input "true"
click at [451, 239] on input "Automated Investment Recording (AIR) checkbox" at bounding box center [448, 238] width 8 height 8
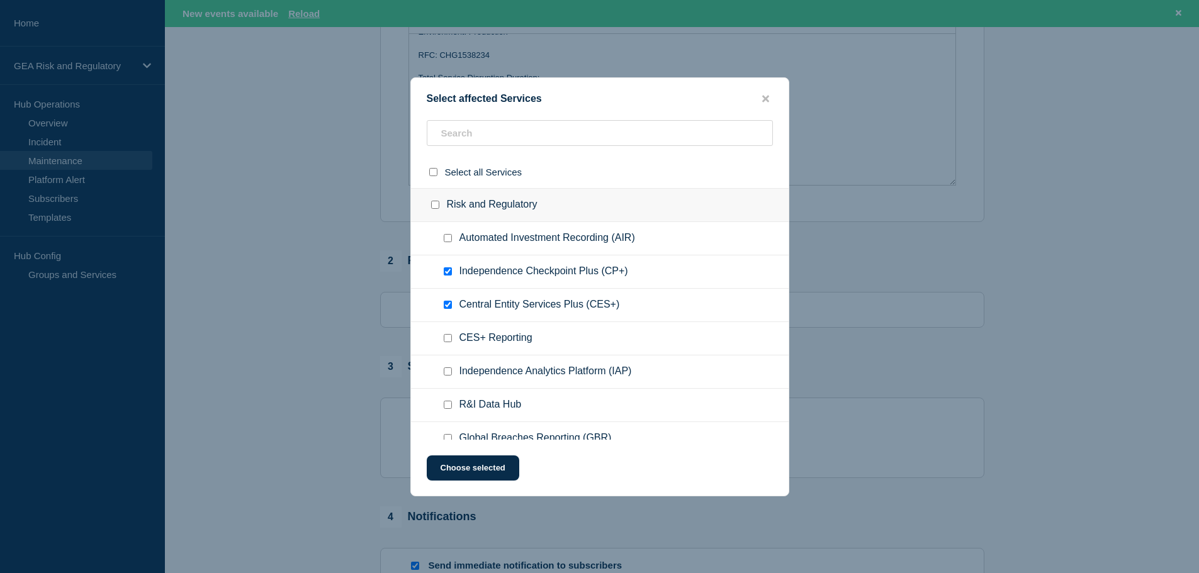
checkbox input "true"
click at [448, 337] on input "CES+ Reporting checkbox" at bounding box center [448, 338] width 8 height 8
checkbox input "true"
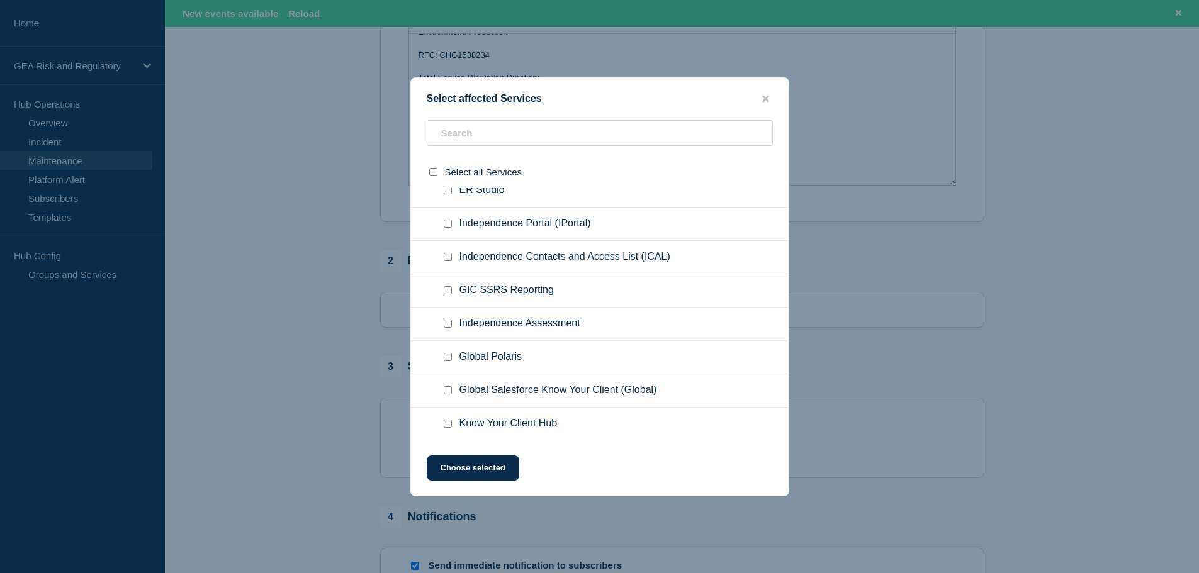
click at [451, 324] on input "Independence Assessment checkbox" at bounding box center [448, 324] width 8 height 8
checkbox input "true"
click at [448, 361] on input "Global Polaris checkbox" at bounding box center [448, 357] width 8 height 8
checkbox input "true"
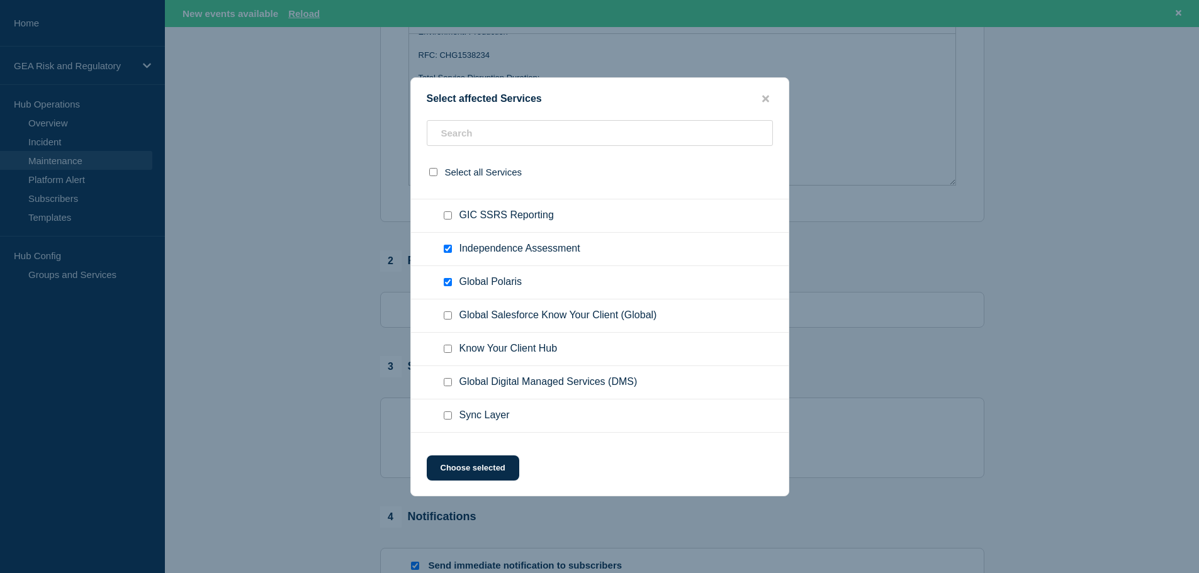
scroll to position [420, 0]
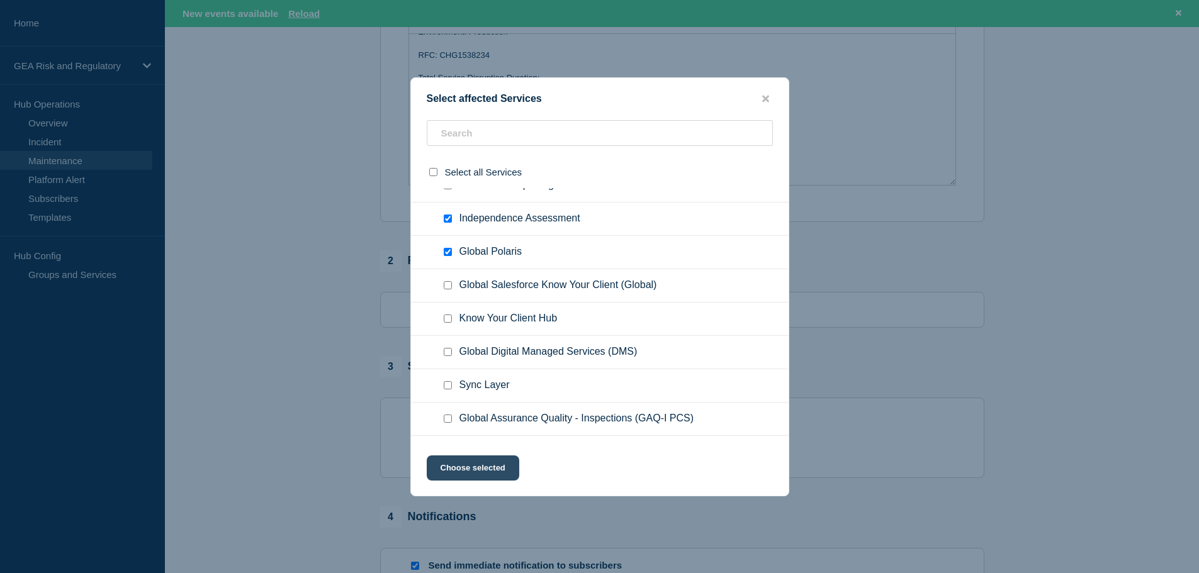
click at [488, 468] on button "Choose selected" at bounding box center [473, 468] width 93 height 25
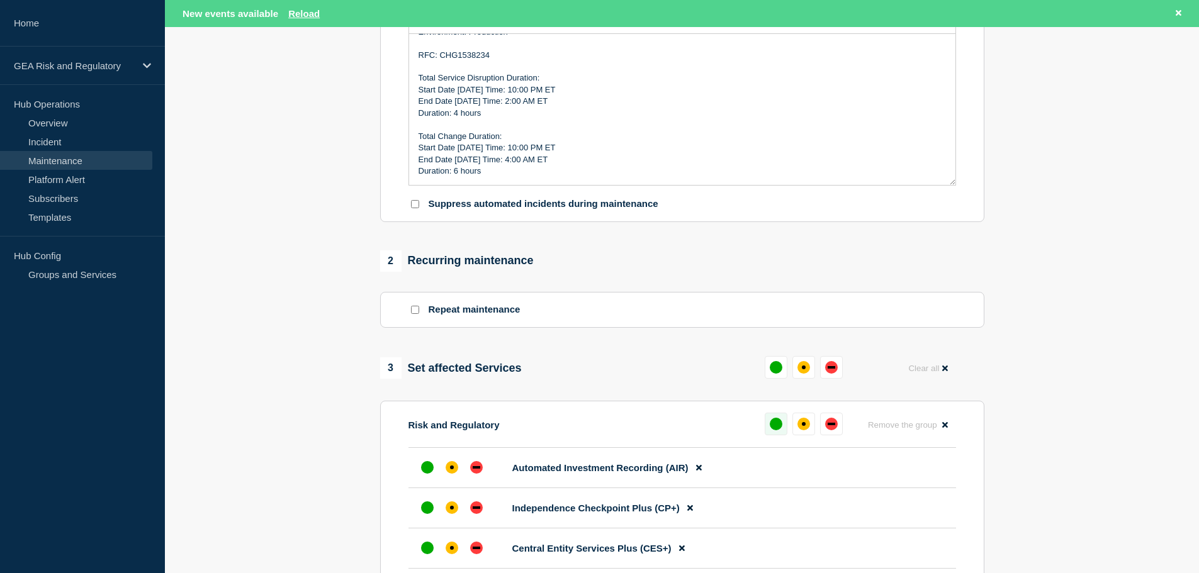
click at [775, 423] on div "up" at bounding box center [776, 424] width 13 height 13
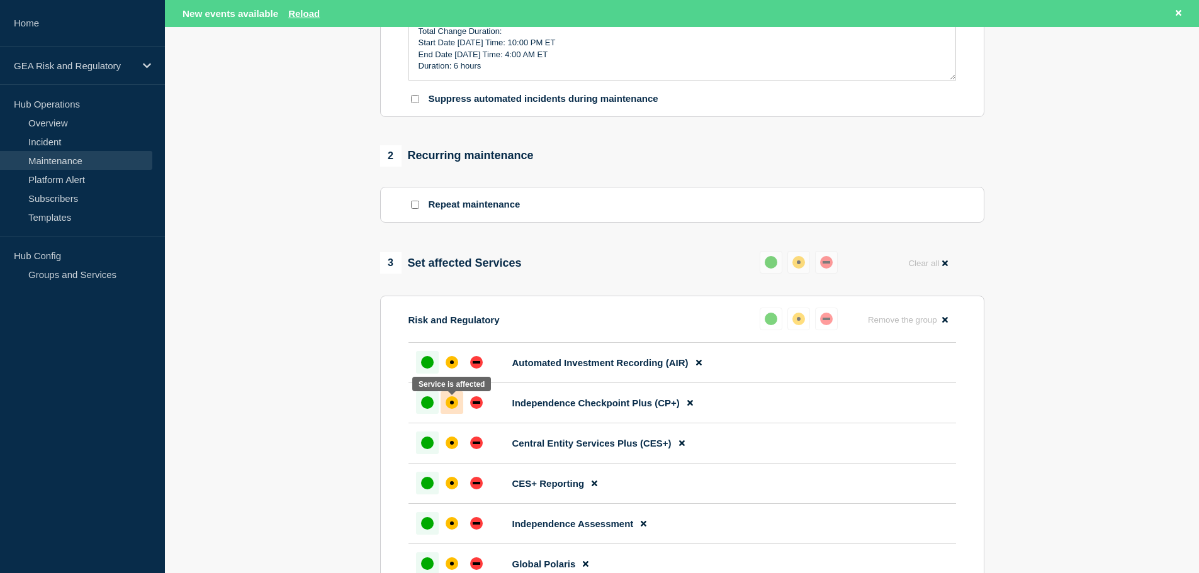
click at [457, 407] on div "affected" at bounding box center [452, 403] width 13 height 13
click at [475, 449] on div "down" at bounding box center [476, 443] width 13 height 13
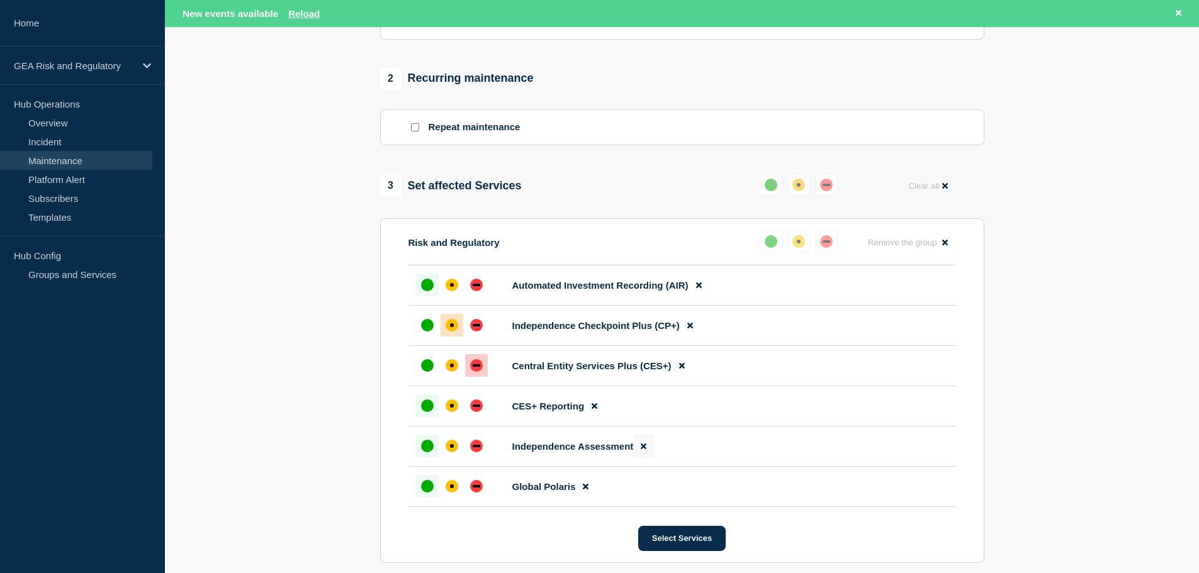
scroll to position [524, 0]
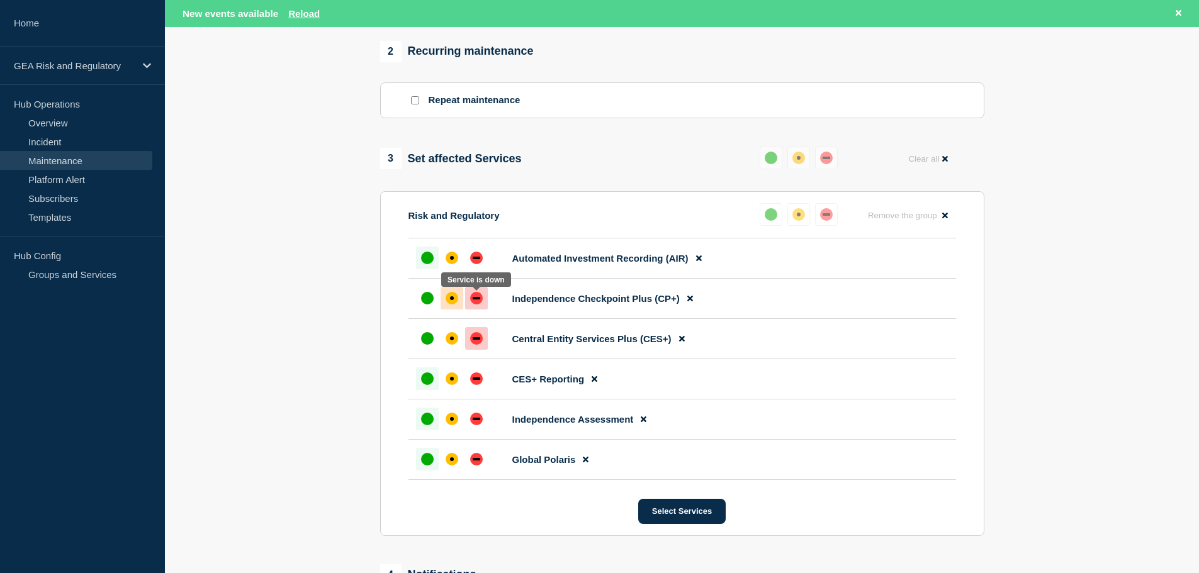
click at [469, 303] on div at bounding box center [476, 298] width 23 height 23
click at [453, 260] on div "affected" at bounding box center [452, 258] width 4 height 4
click at [450, 381] on div "affected" at bounding box center [452, 379] width 4 height 4
click at [448, 431] on div at bounding box center [452, 419] width 23 height 23
click at [448, 455] on div at bounding box center [452, 459] width 23 height 23
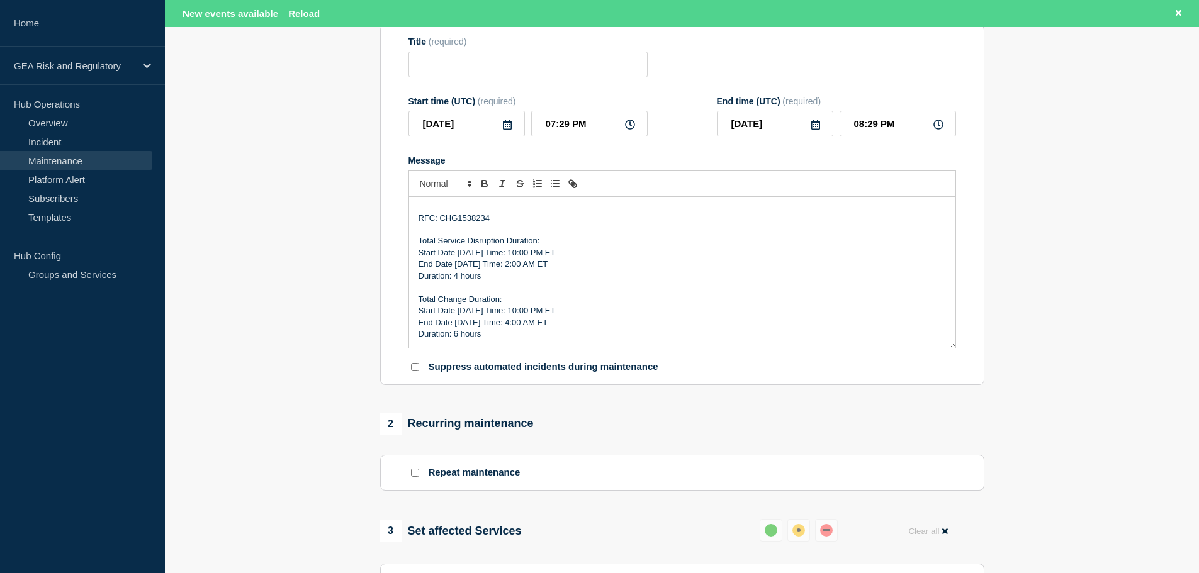
scroll to position [105, 0]
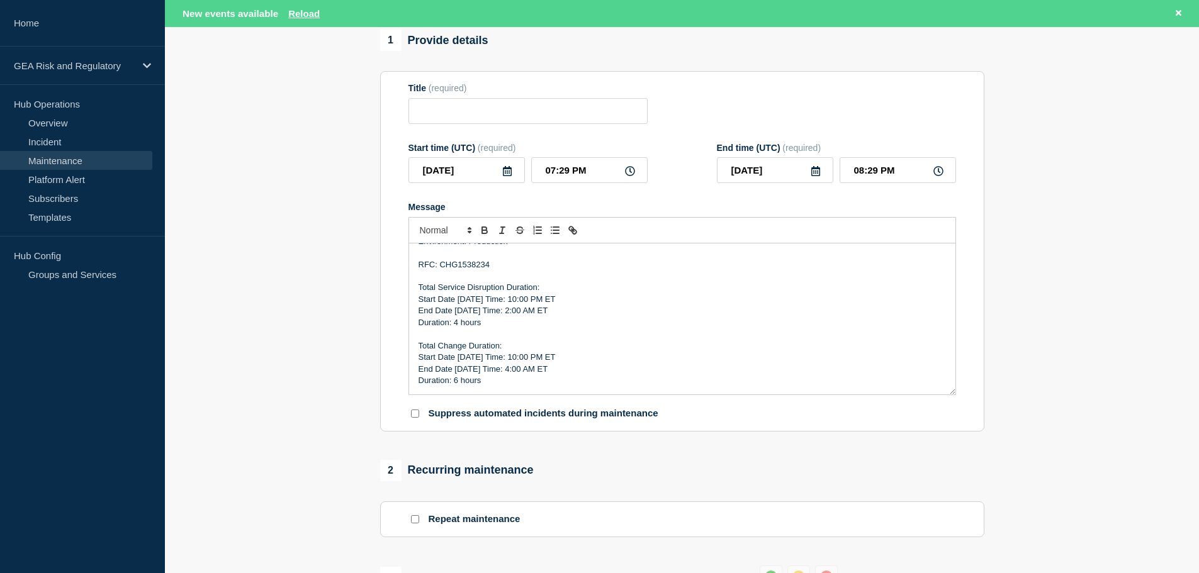
click at [505, 172] on icon at bounding box center [507, 171] width 9 height 10
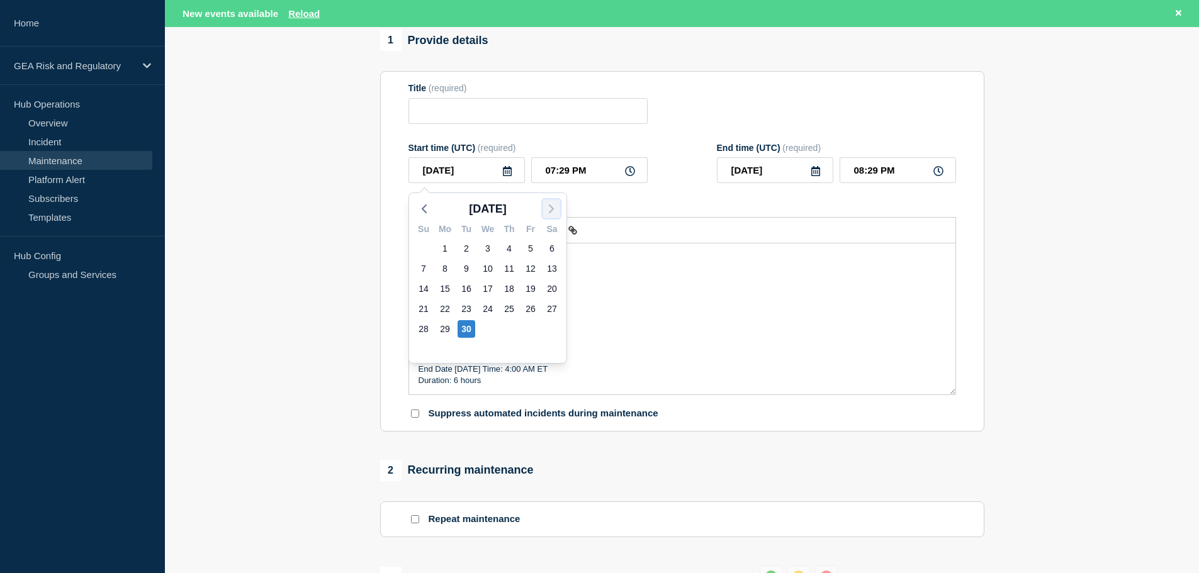
click at [552, 211] on polyline "button" at bounding box center [552, 209] width 4 height 8
click at [532, 245] on div "3" at bounding box center [531, 249] width 18 height 18
type input "[DATE]"
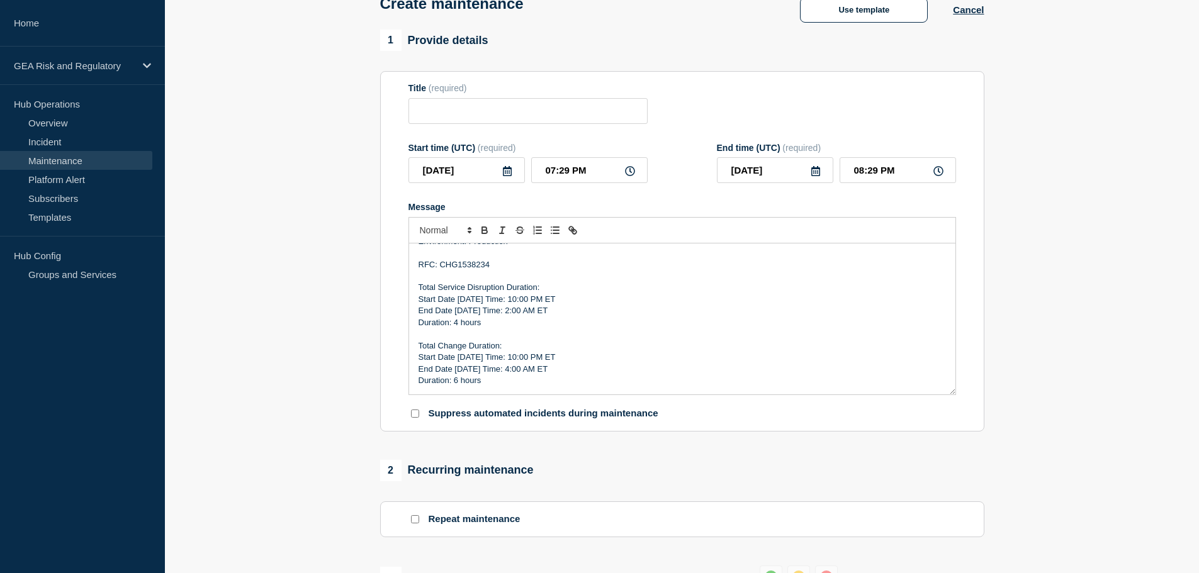
scroll to position [78, 0]
click at [538, 178] on input "07:29 PM" at bounding box center [589, 171] width 116 height 26
type input "02:29 PM"
type input "03:29 PM"
type input "02:09 PM"
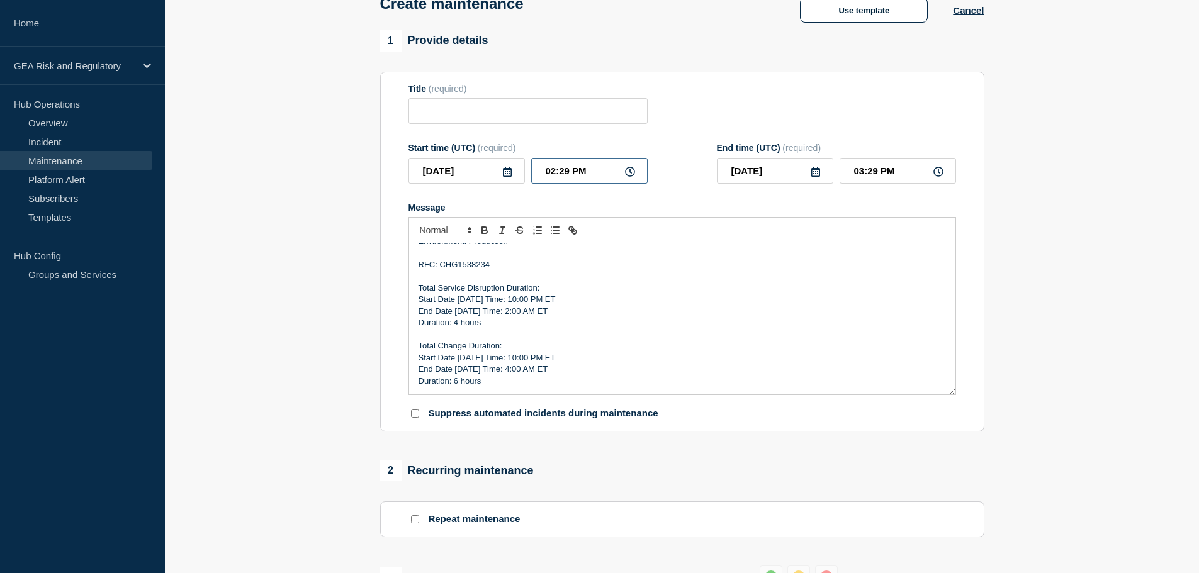
type input "03:09 PM"
type input "02:00 PM"
type input "03:00 PM"
type input "02:00 AM"
click at [840, 175] on input "03:00 AM" at bounding box center [898, 171] width 116 height 26
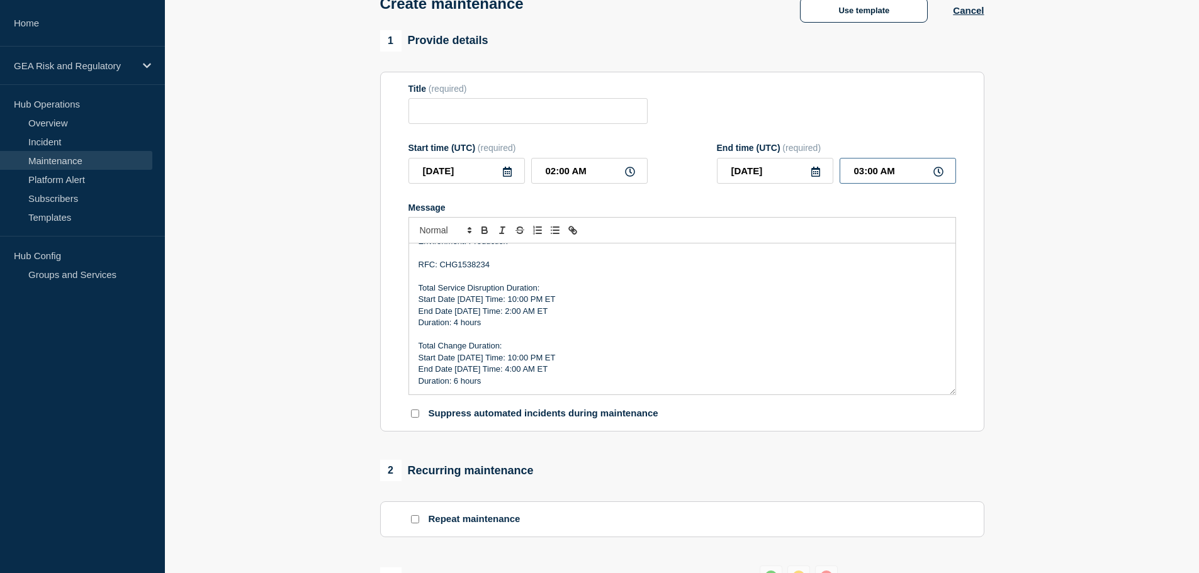
type input "08:00 AM"
click at [814, 175] on icon at bounding box center [815, 172] width 9 height 10
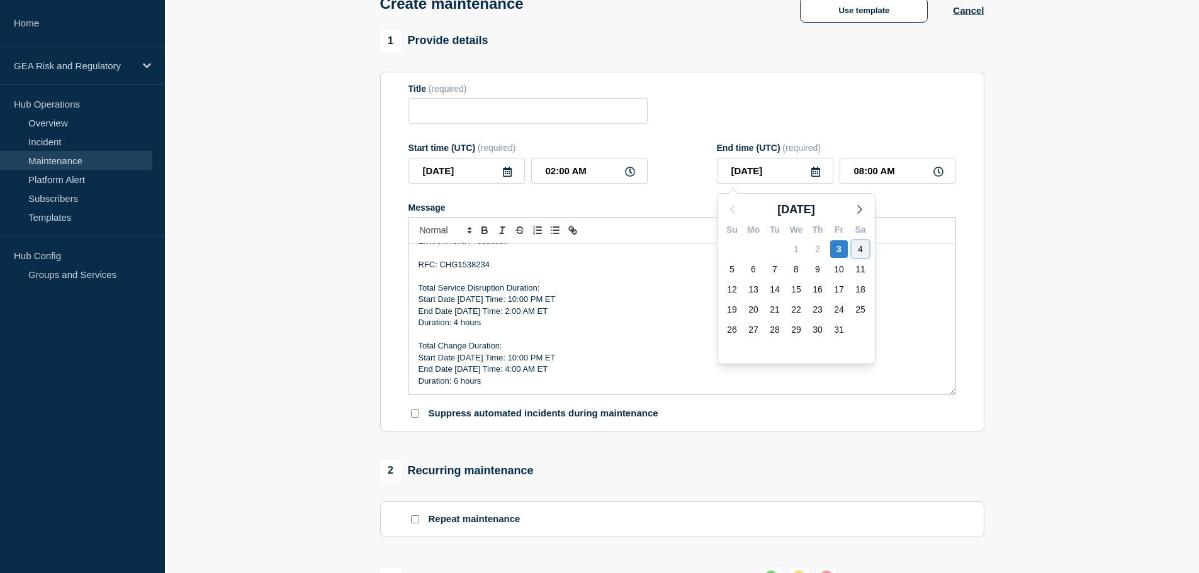
click at [865, 247] on div "4" at bounding box center [861, 249] width 18 height 18
type input "[DATE]"
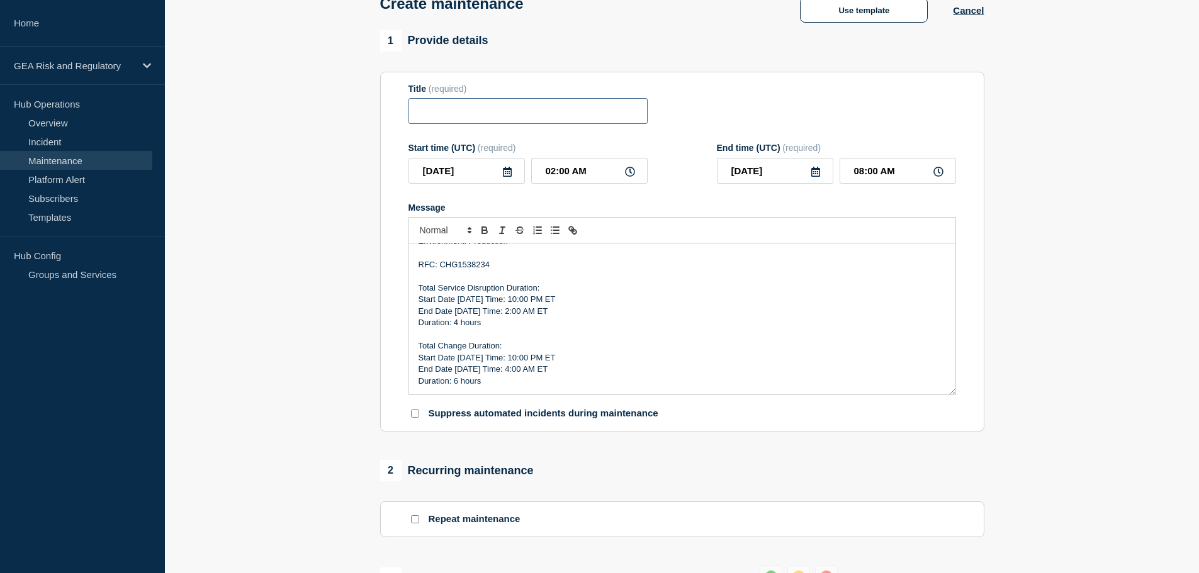
click at [451, 111] on input "Title" at bounding box center [528, 111] width 239 height 26
paste input "CES+ - Production - Sprint 26.1.2 Deployment"
drag, startPoint x: 571, startPoint y: 113, endPoint x: 560, endPoint y: 113, distance: 11.3
click at [560, 113] on input "CES+ - Production - Sprint 26.1.2 Deployment" at bounding box center [528, 111] width 239 height 26
type input "CES+ - Production - Sprint 26.2.1 Deployment"
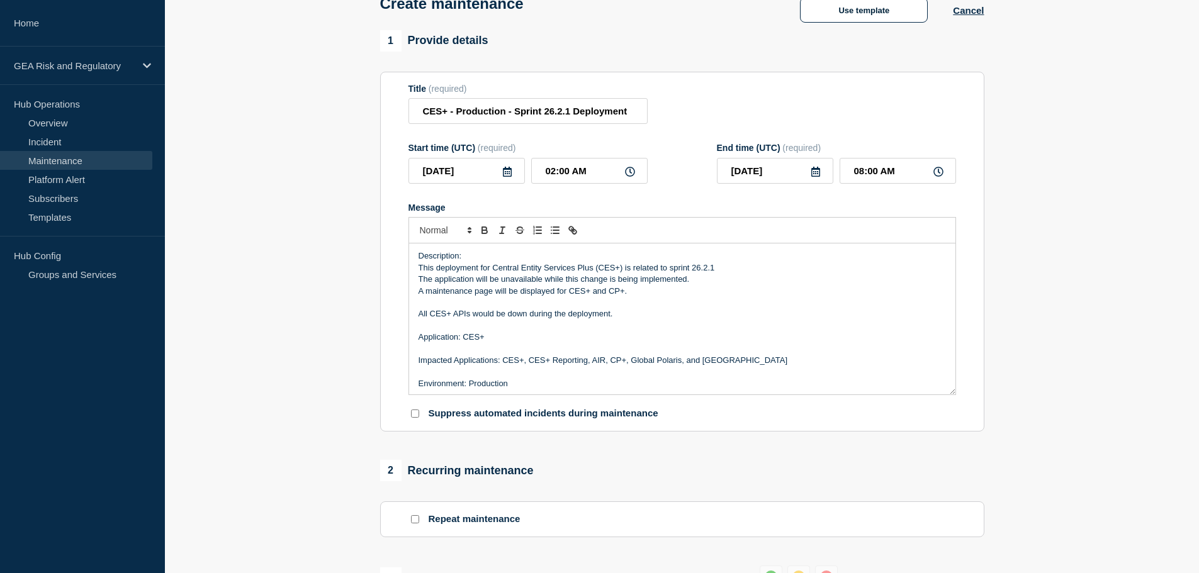
scroll to position [0, 0]
click at [536, 315] on p "All CES+ APIs would be down during the deployment." at bounding box center [683, 314] width 528 height 11
copy p "All CES+ APIs would be down during the deployment."
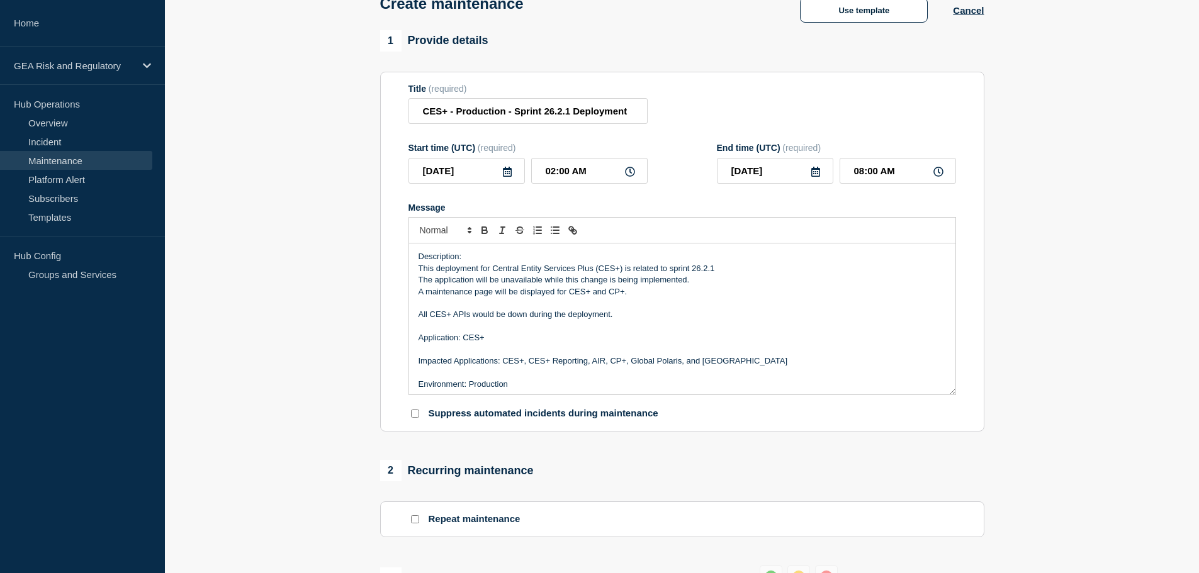
click at [652, 293] on p "A maintenance page will be displayed for CES+ and CP+." at bounding box center [683, 291] width 528 height 11
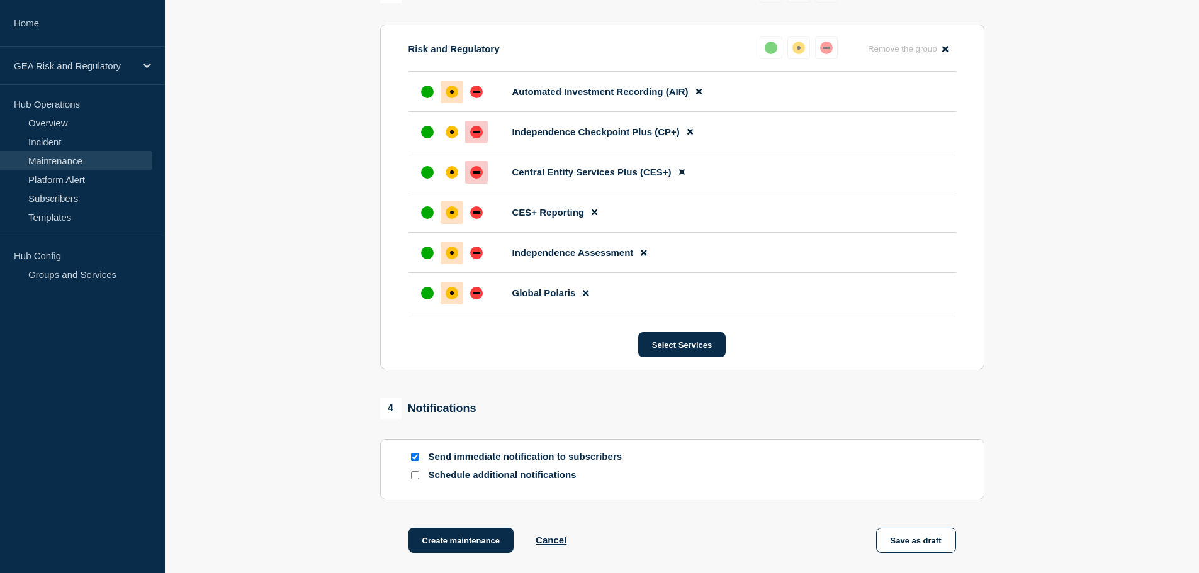
scroll to position [708, 0]
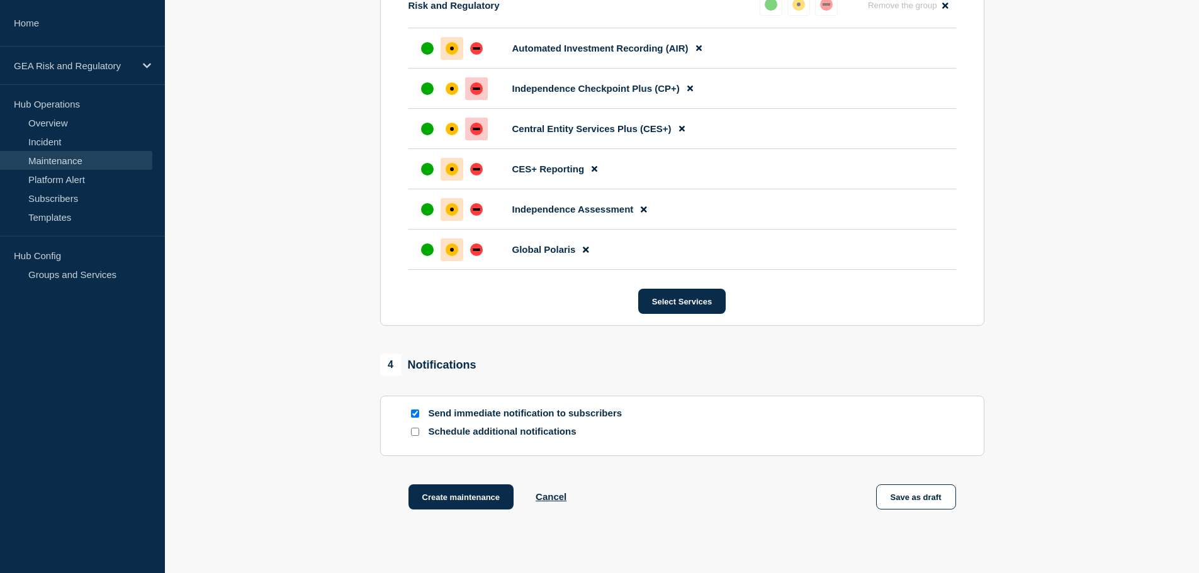
click at [414, 417] on input "Send immediate notification to subscribers" at bounding box center [415, 414] width 8 height 8
checkbox input "false"
click at [945, 501] on button "Save as draft" at bounding box center [916, 497] width 80 height 25
